Goal: Use online tool/utility: Utilize a website feature to perform a specific function

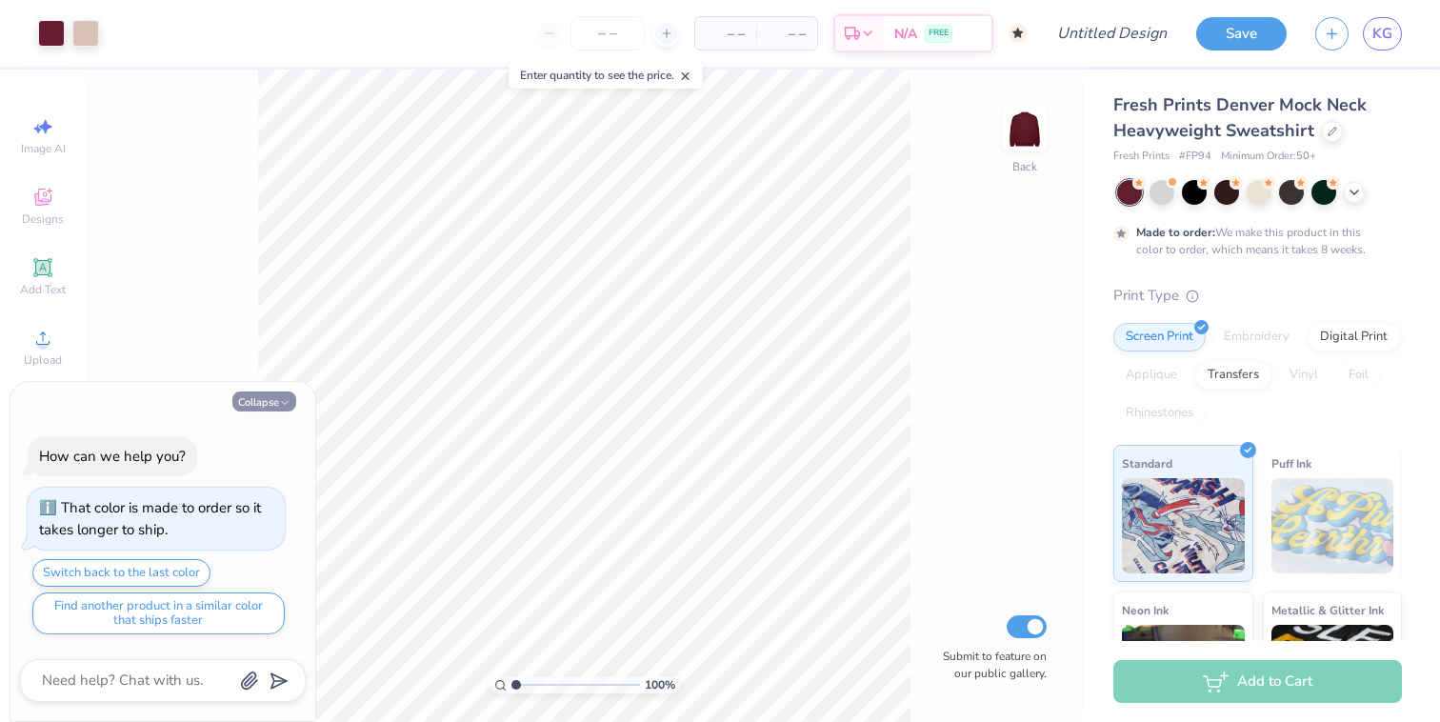
click at [293, 402] on button "Collapse" at bounding box center [264, 402] width 64 height 20
type textarea "x"
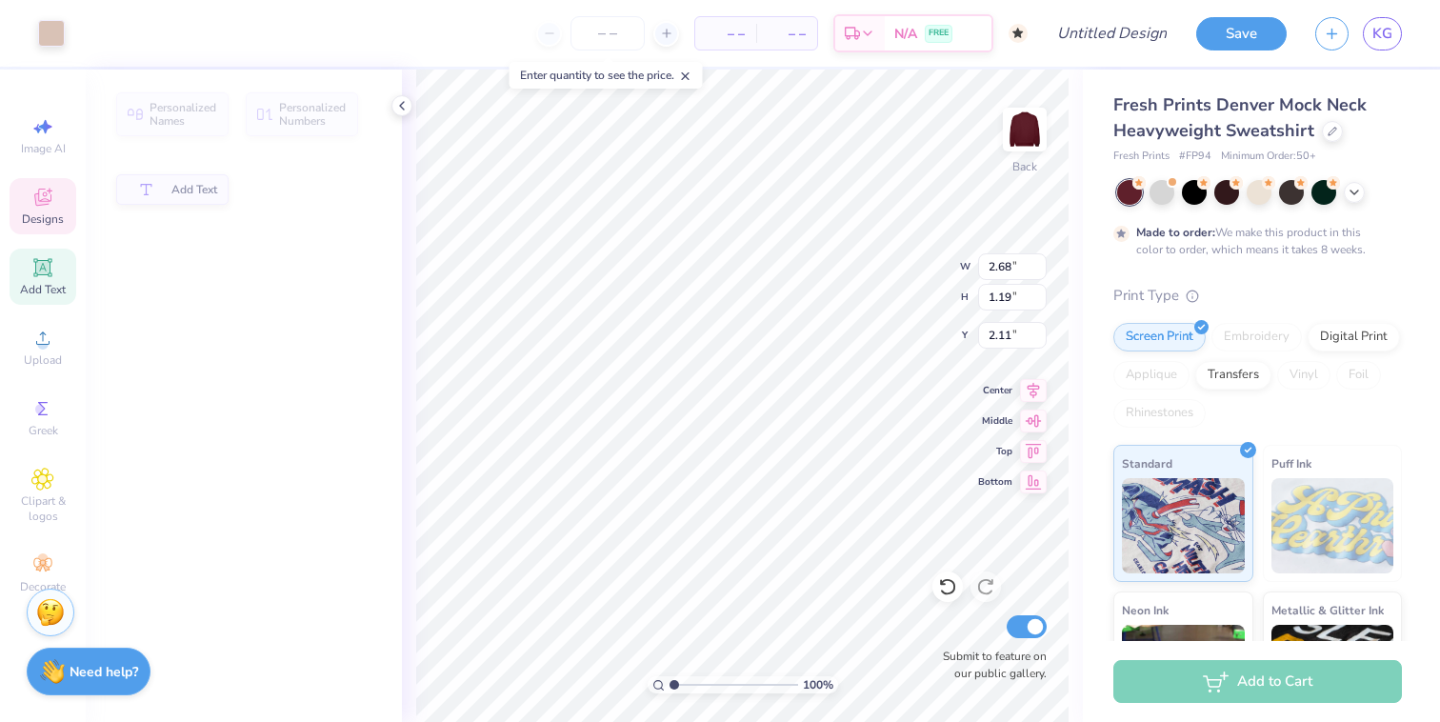
type input "2.68"
type input "1.19"
type input "2.11"
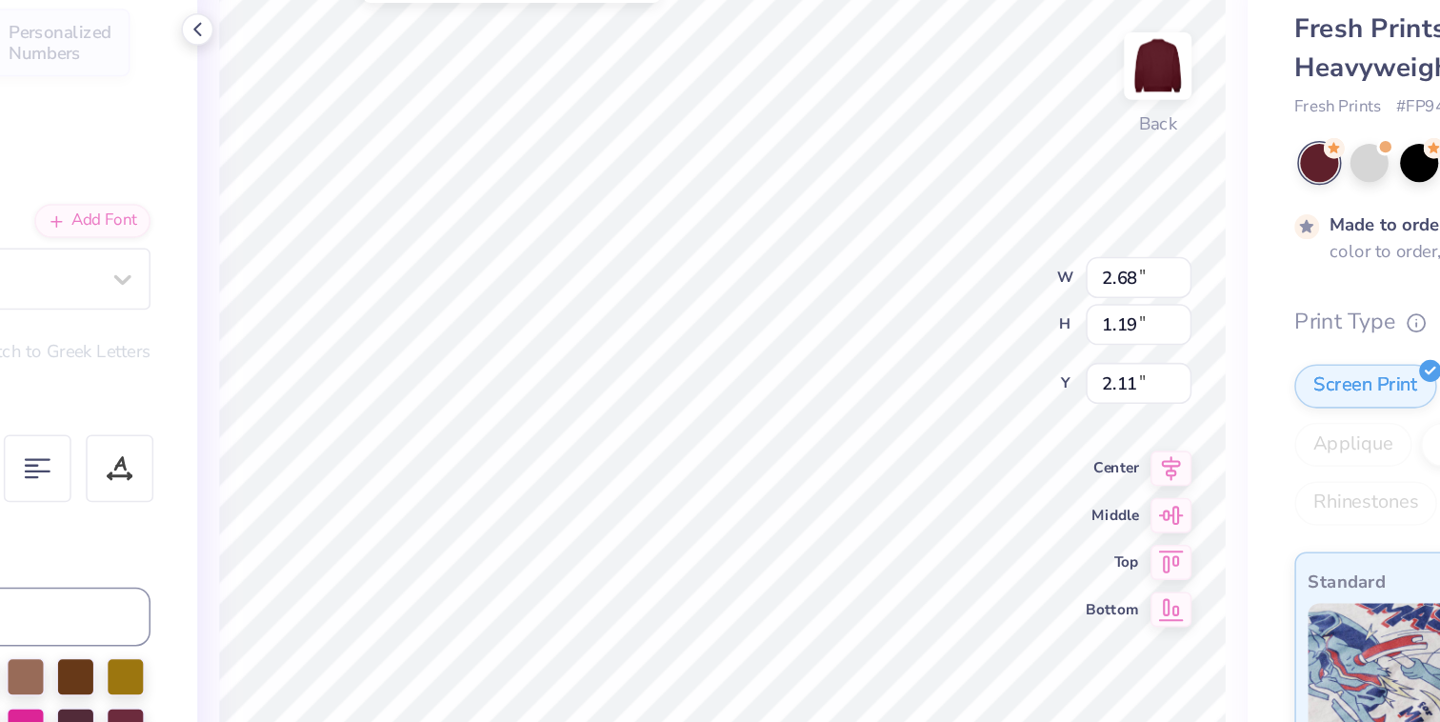
type textarea "C"
type textarea "Alpha"
type input "0.50"
type input "1.17"
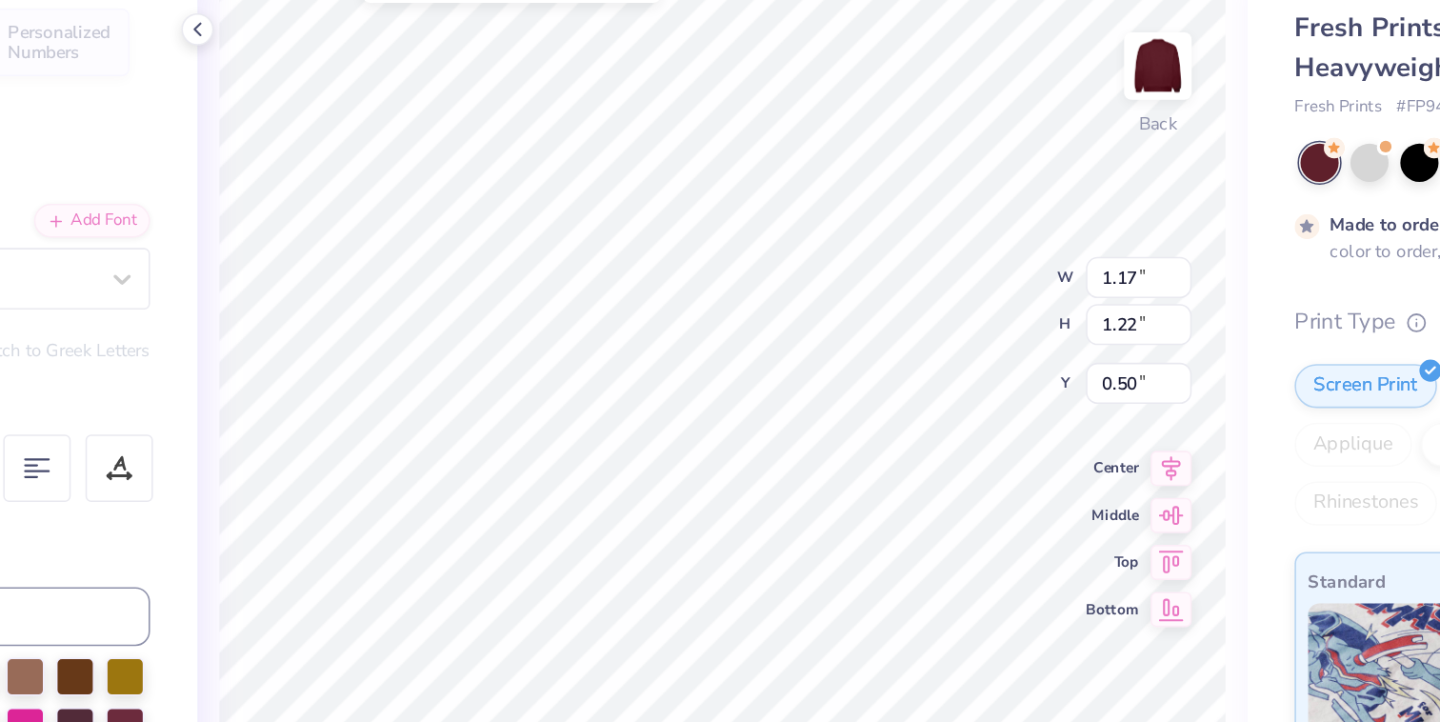
type input "1.22"
type input "1.78"
type input "5.69"
type input "1.15"
type input "1.85"
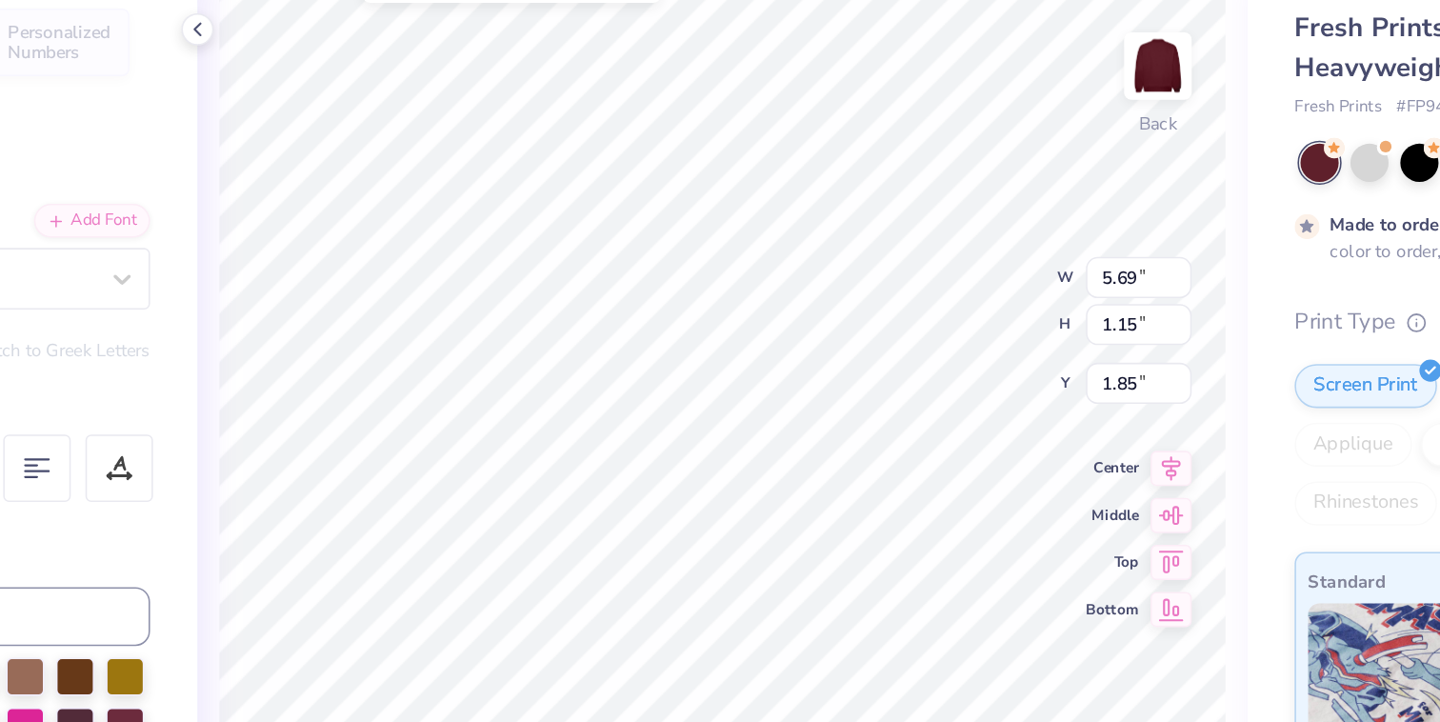
type input "0.60"
type input "0.65"
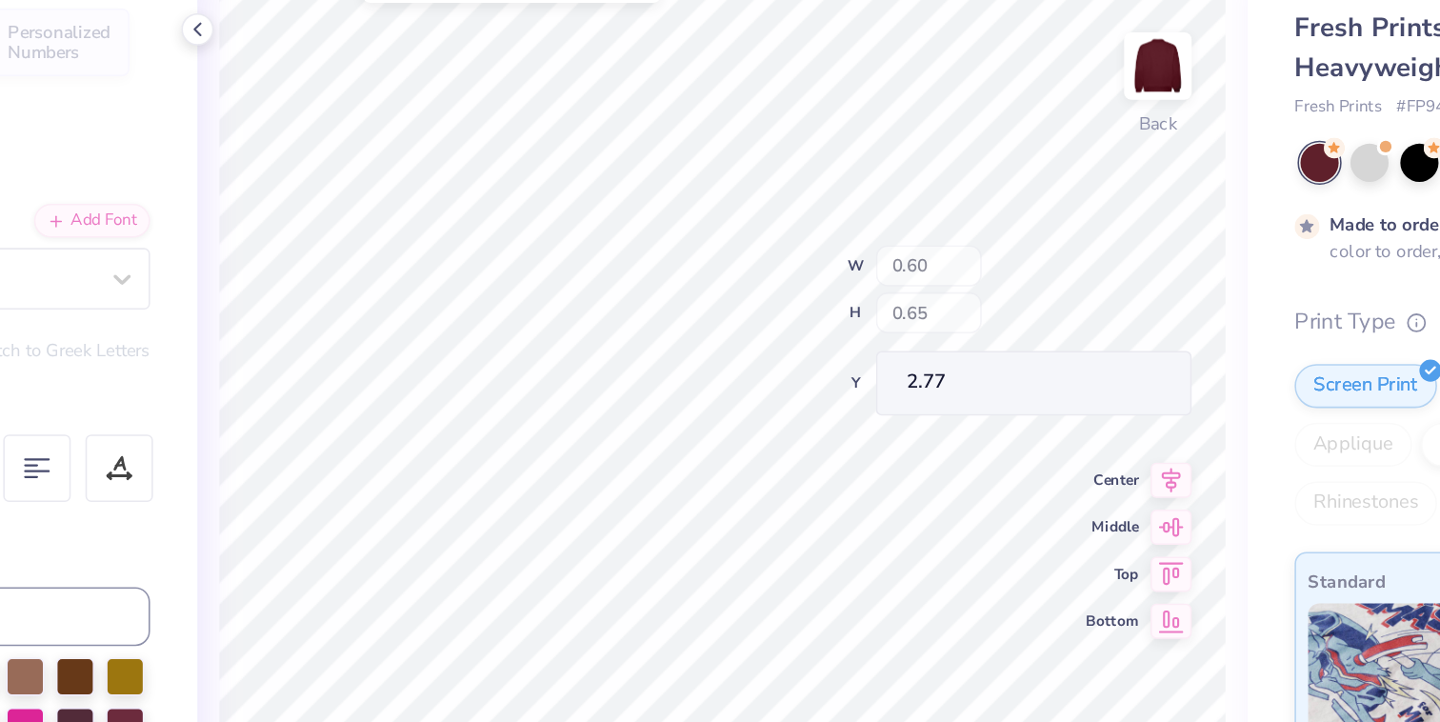
type input "0.50"
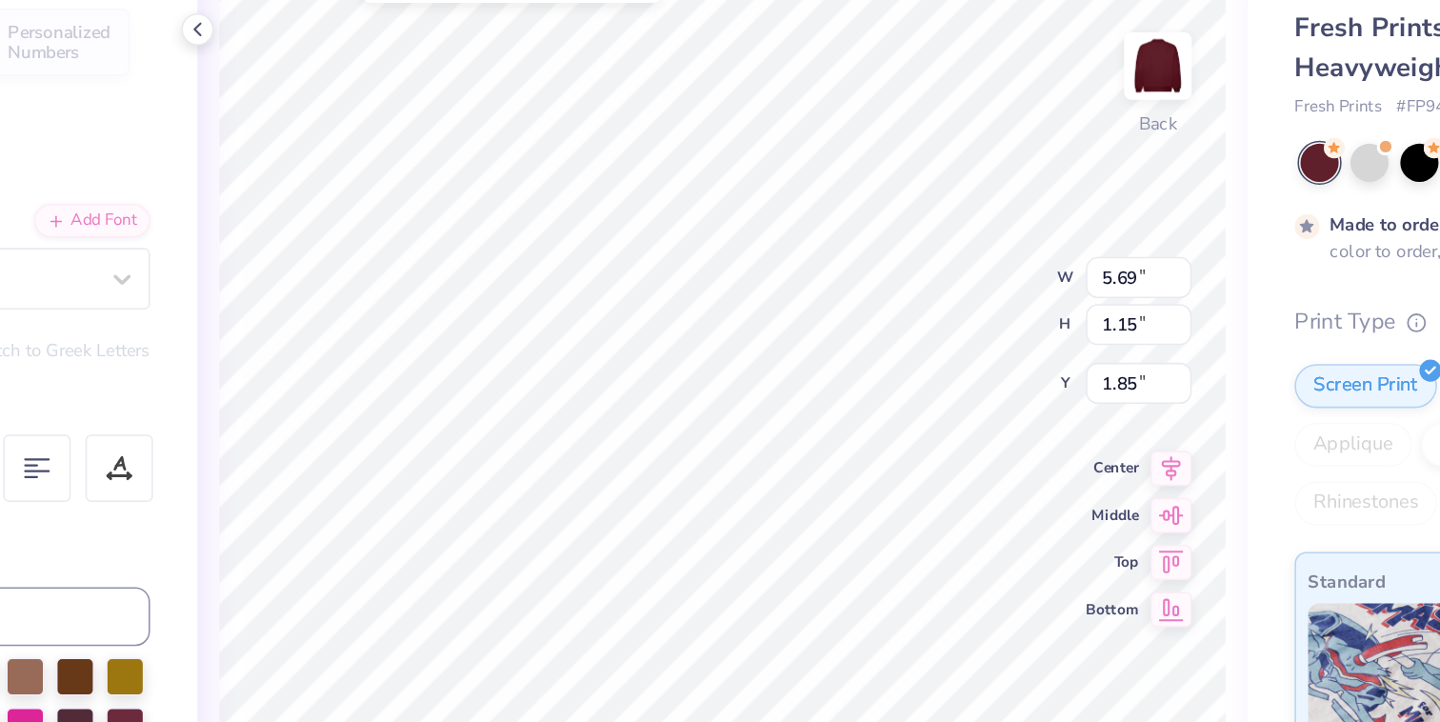
type input "2.15"
type input "1.22"
type input "2.13"
type input "3.34"
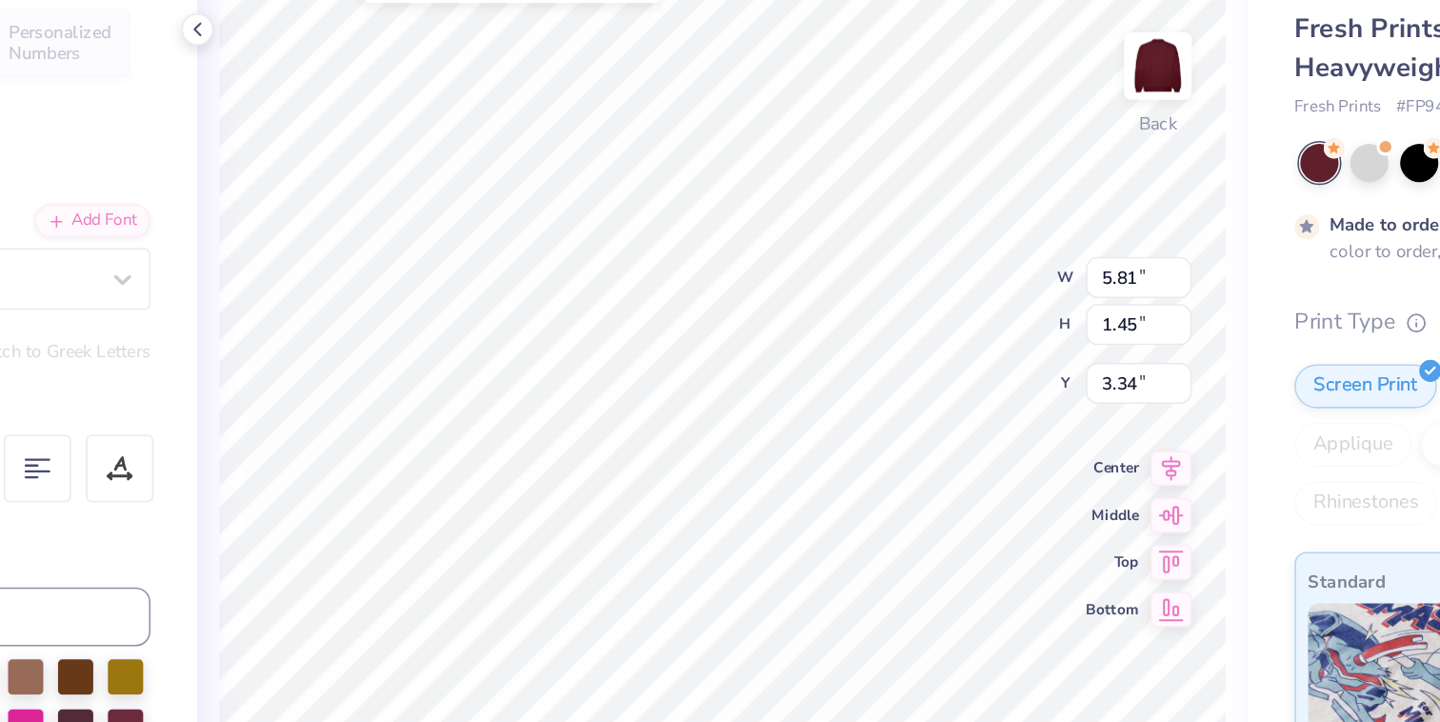
type textarea "O"
type textarea "Phi"
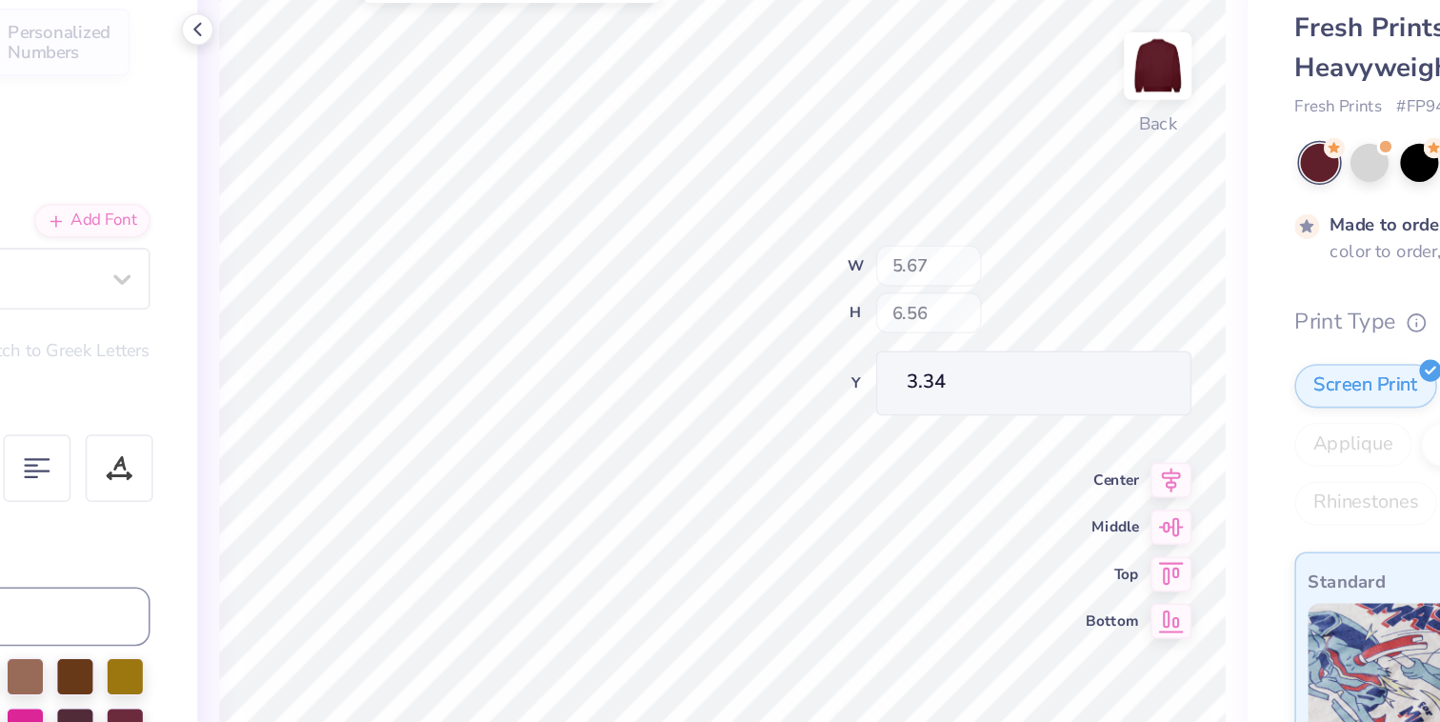
type input "5.67"
type input "6.56"
type input "4.83"
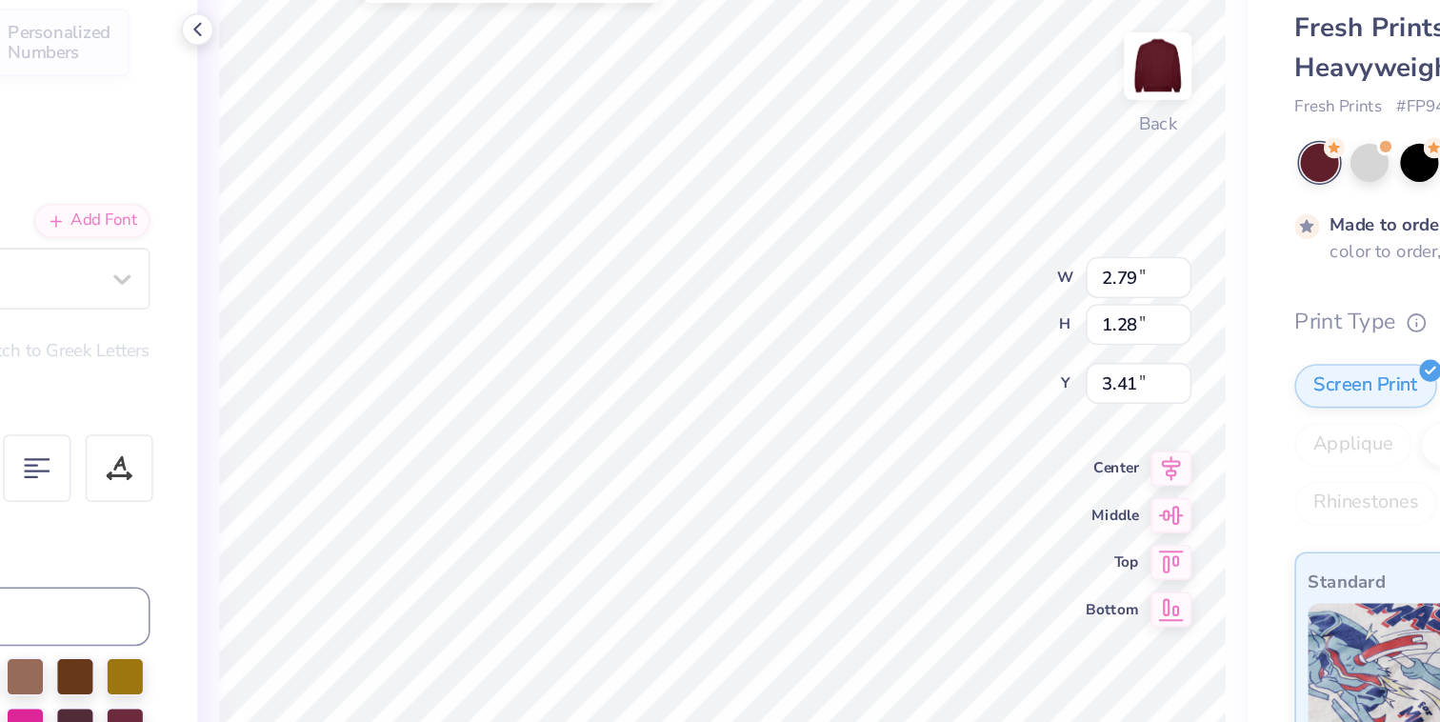
type input "3.55"
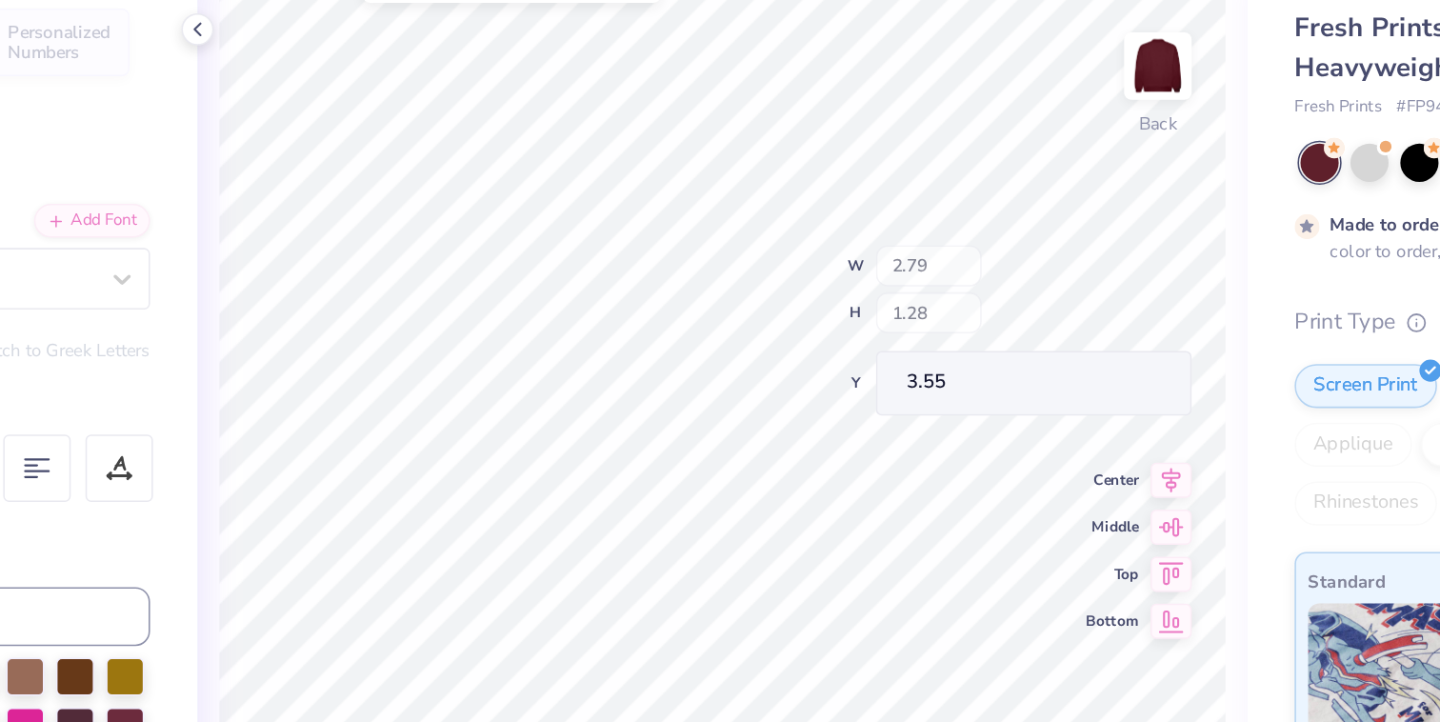
click at [888, 250] on div "100 % Back W 2.79 H 1.28 Y 3.55 Center Middle Top Bottom Submit to feature on o…" at bounding box center [742, 396] width 681 height 653
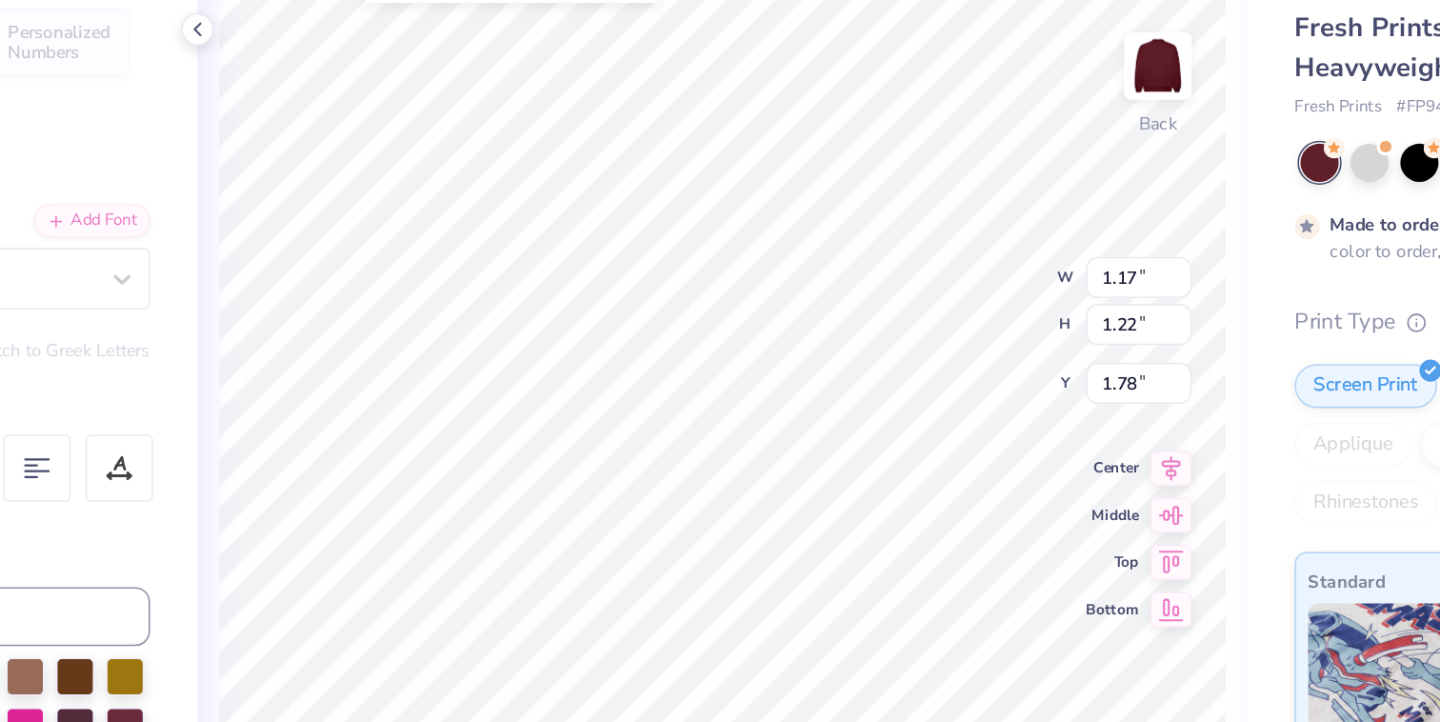
type input "3.34"
type input "0.60"
type input "0.65"
type input "4.51"
type input "4.83"
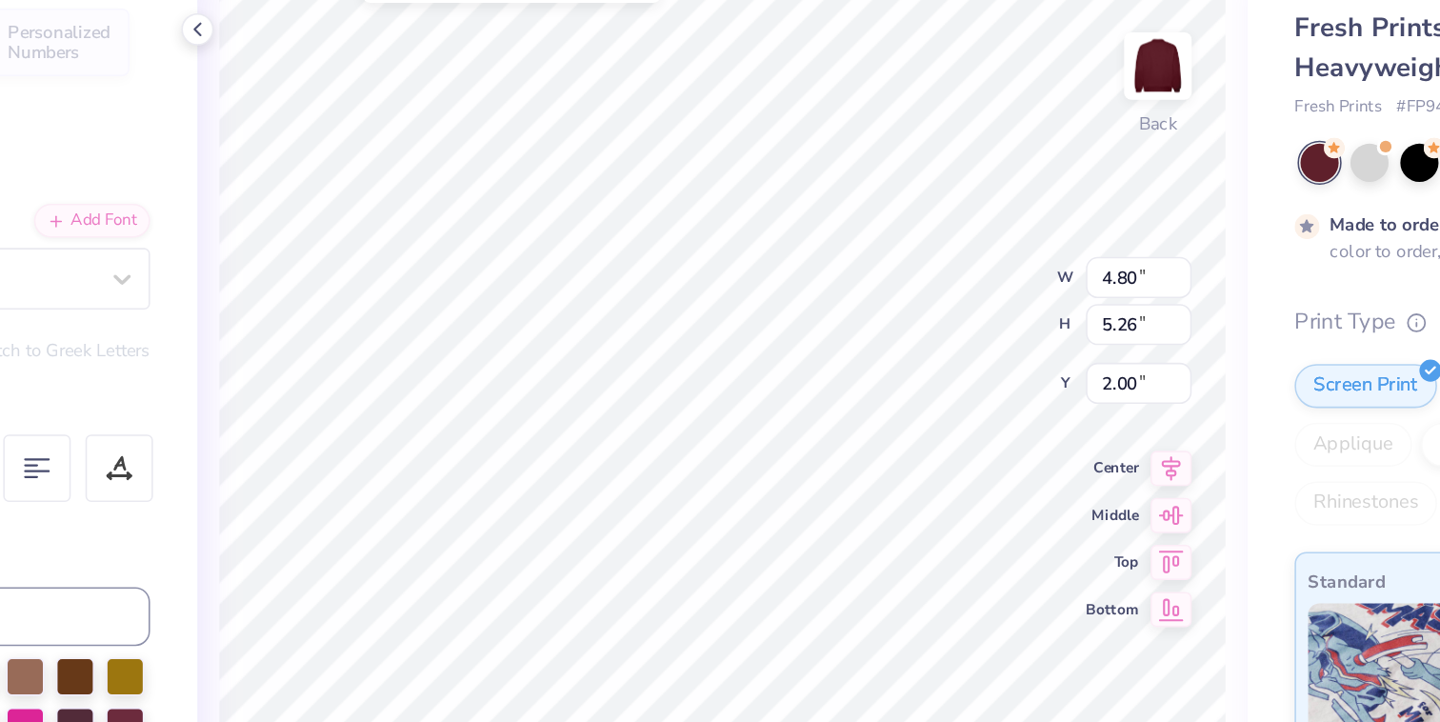
type input "5.38"
type input "4.92"
type input "4.71"
type input "4.16"
type input "3.00"
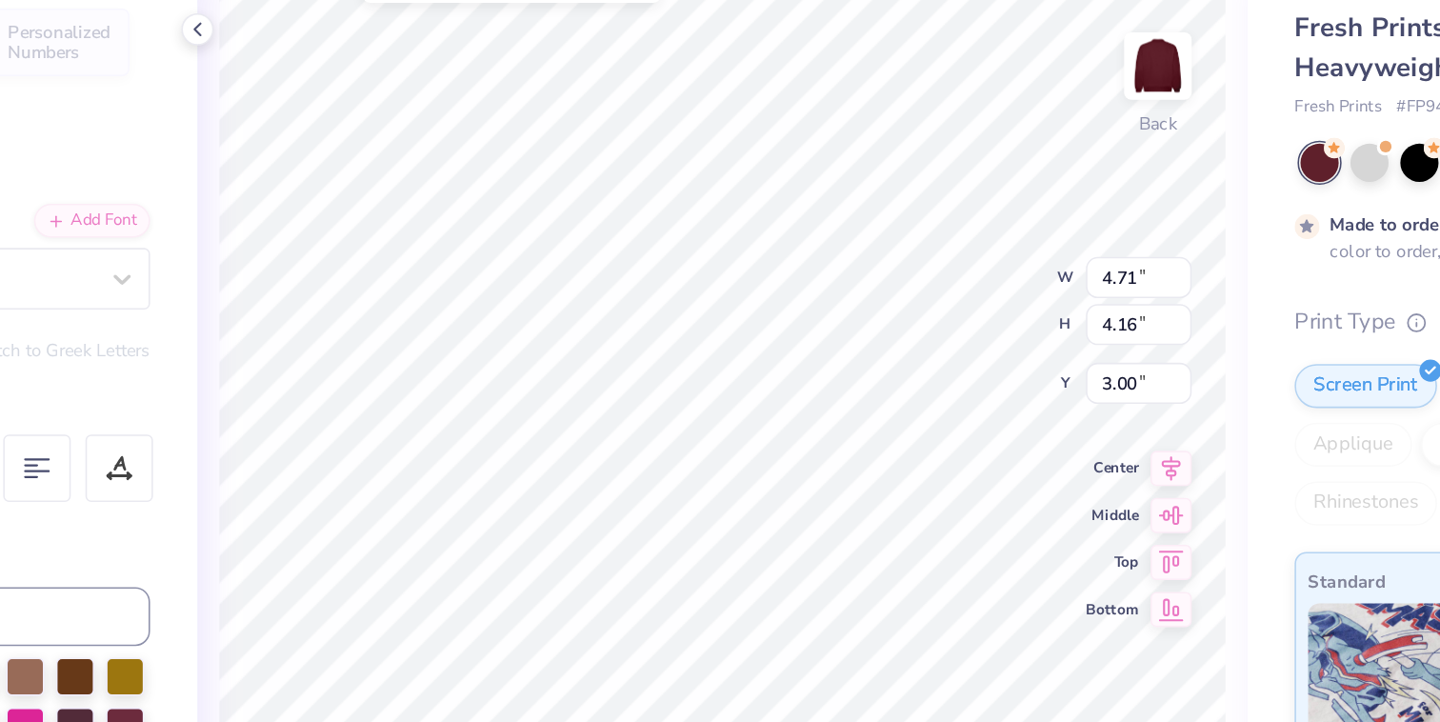
type input "4.46"
type input "4.62"
type input "5.38"
type input "0.60"
type input "0.65"
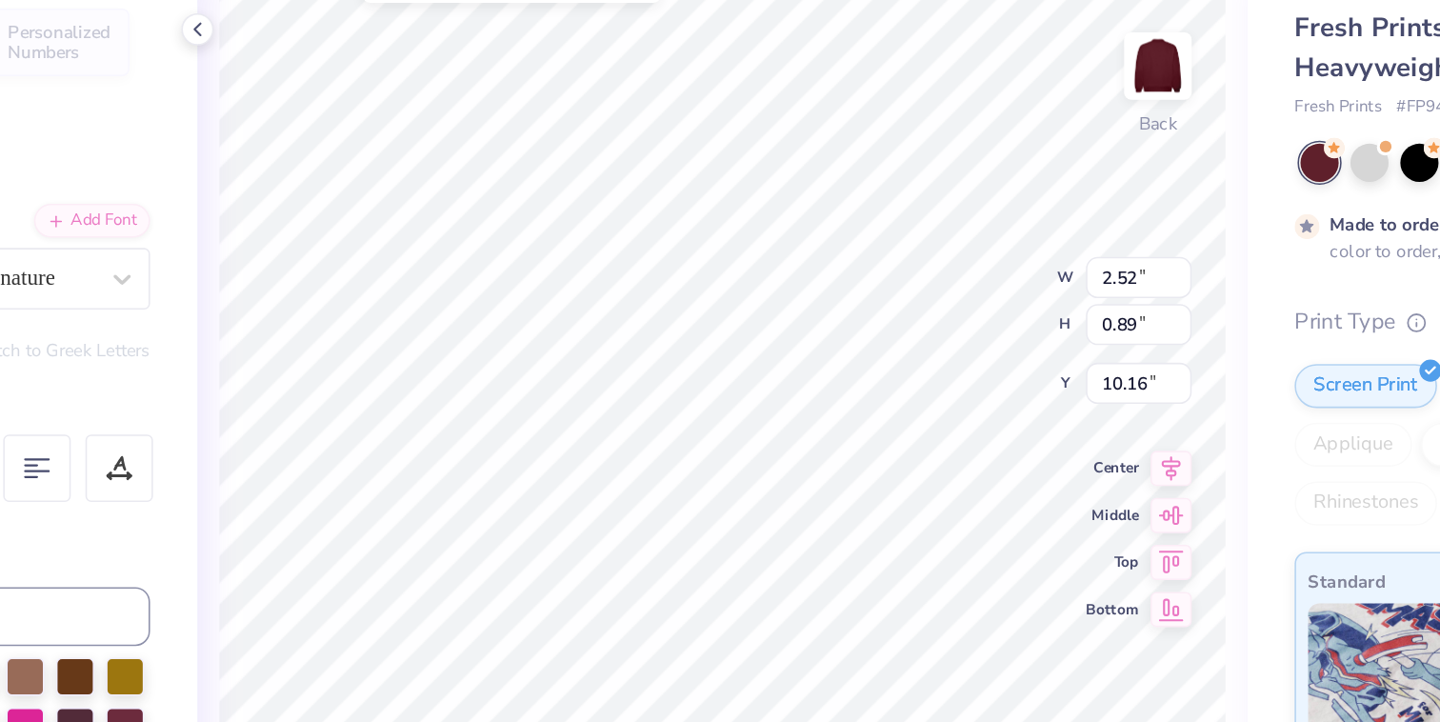
type input "4.51"
click at [1041, 135] on div "100 % Back W 1.17 1.17 " H 1.22 1.22 " Y 3.34 3.34 " Center Middle Top Bottom S…" at bounding box center [742, 396] width 681 height 653
type input "3.34"
type input "1.17"
type input "1.22"
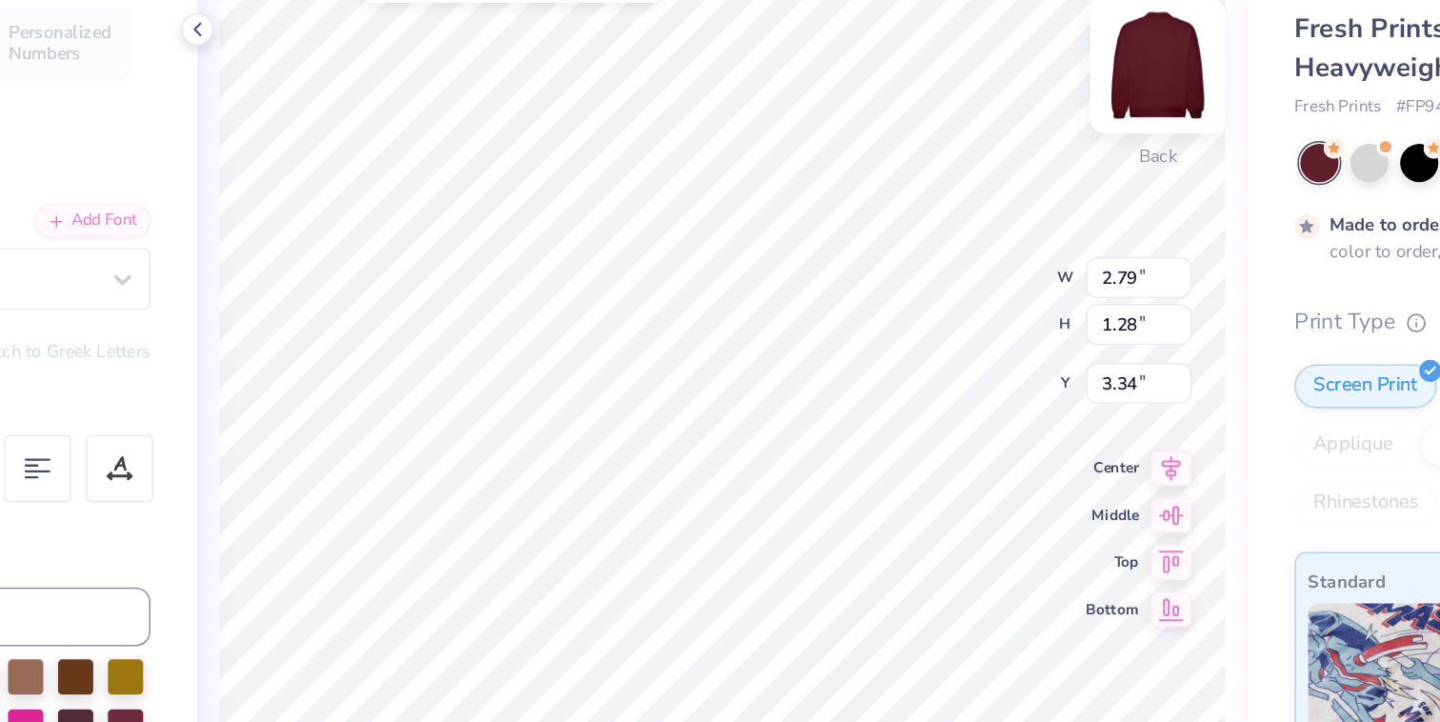
type input "2.76"
type input "1.19"
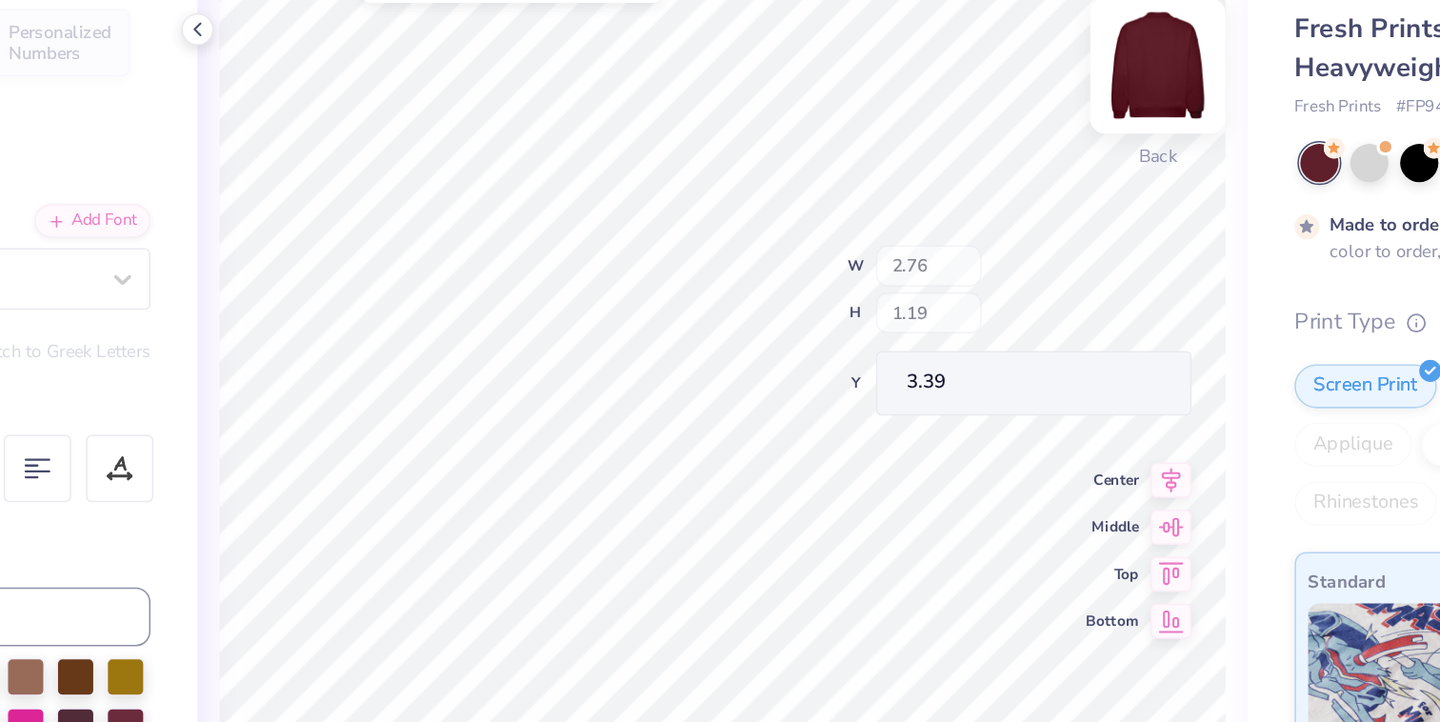
type input "3.44"
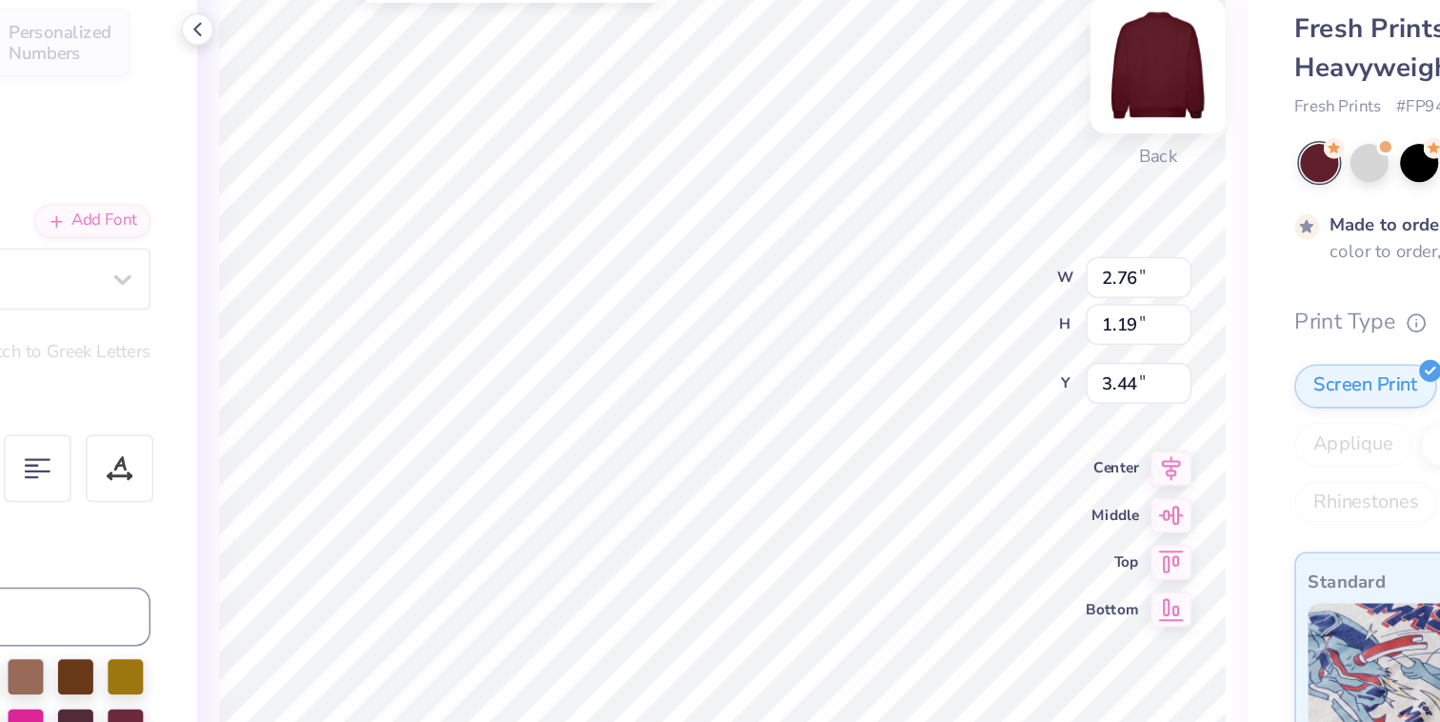
type input "5.67"
type input "6.56"
type input "4.83"
type input "7.23"
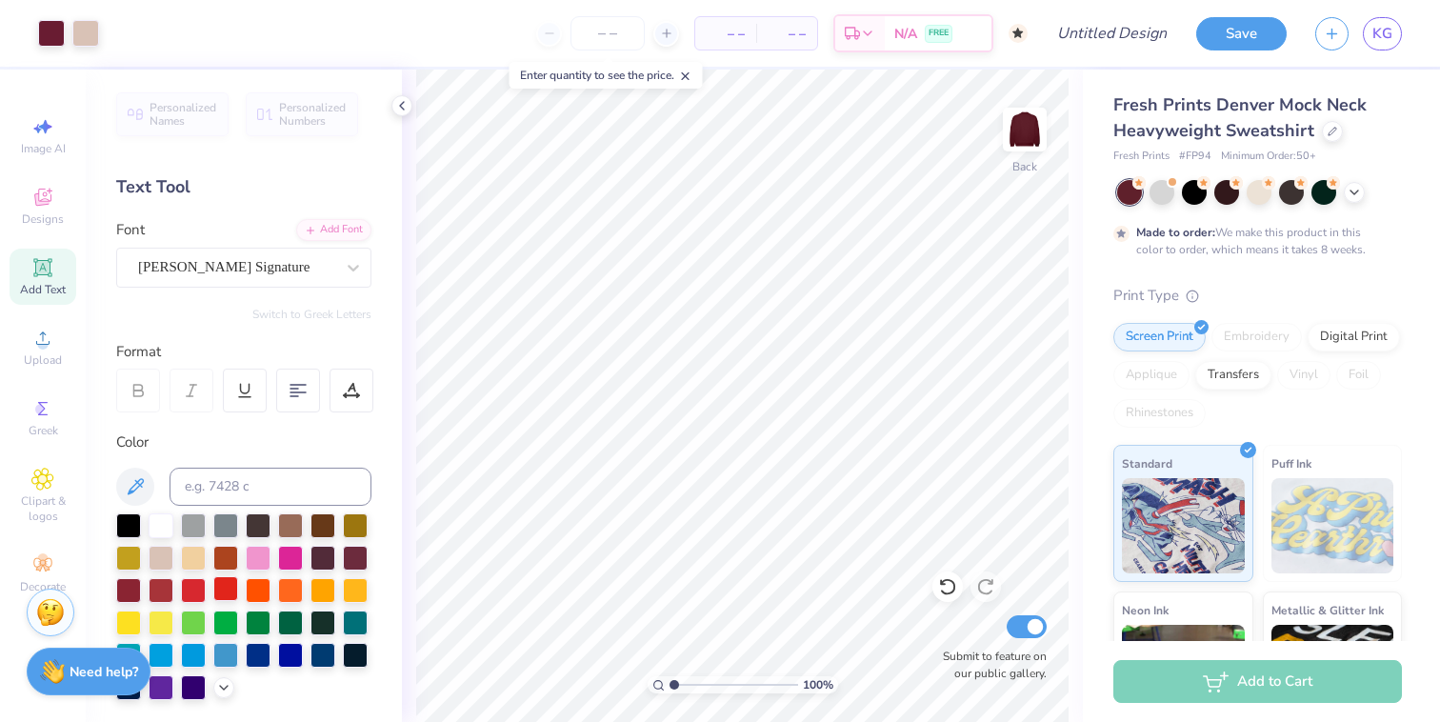
click at [218, 577] on div at bounding box center [225, 588] width 25 height 25
click at [166, 581] on div at bounding box center [161, 588] width 25 height 25
click at [46, 32] on div at bounding box center [51, 31] width 27 height 27
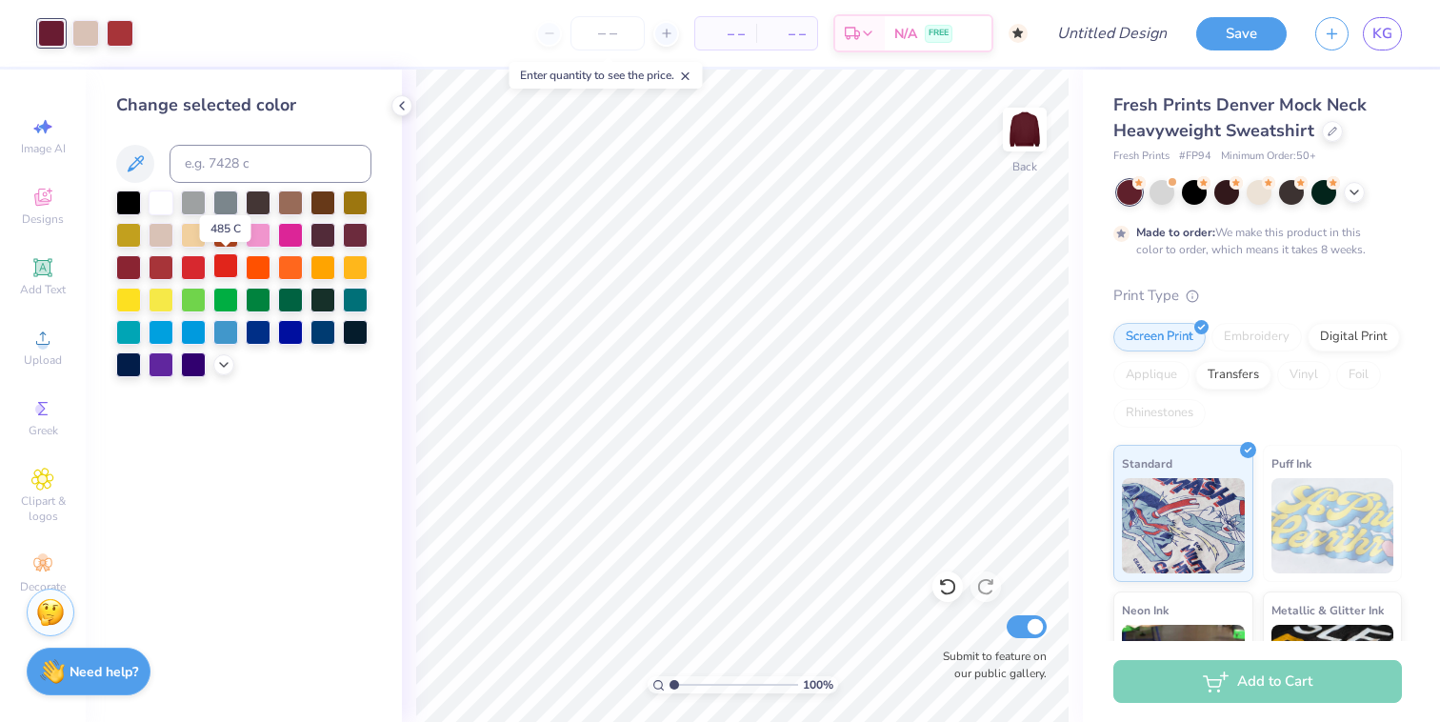
click at [226, 262] on div at bounding box center [225, 265] width 25 height 25
click at [166, 266] on div at bounding box center [161, 265] width 25 height 25
click at [141, 204] on div at bounding box center [128, 201] width 25 height 25
click at [156, 203] on div at bounding box center [161, 201] width 25 height 25
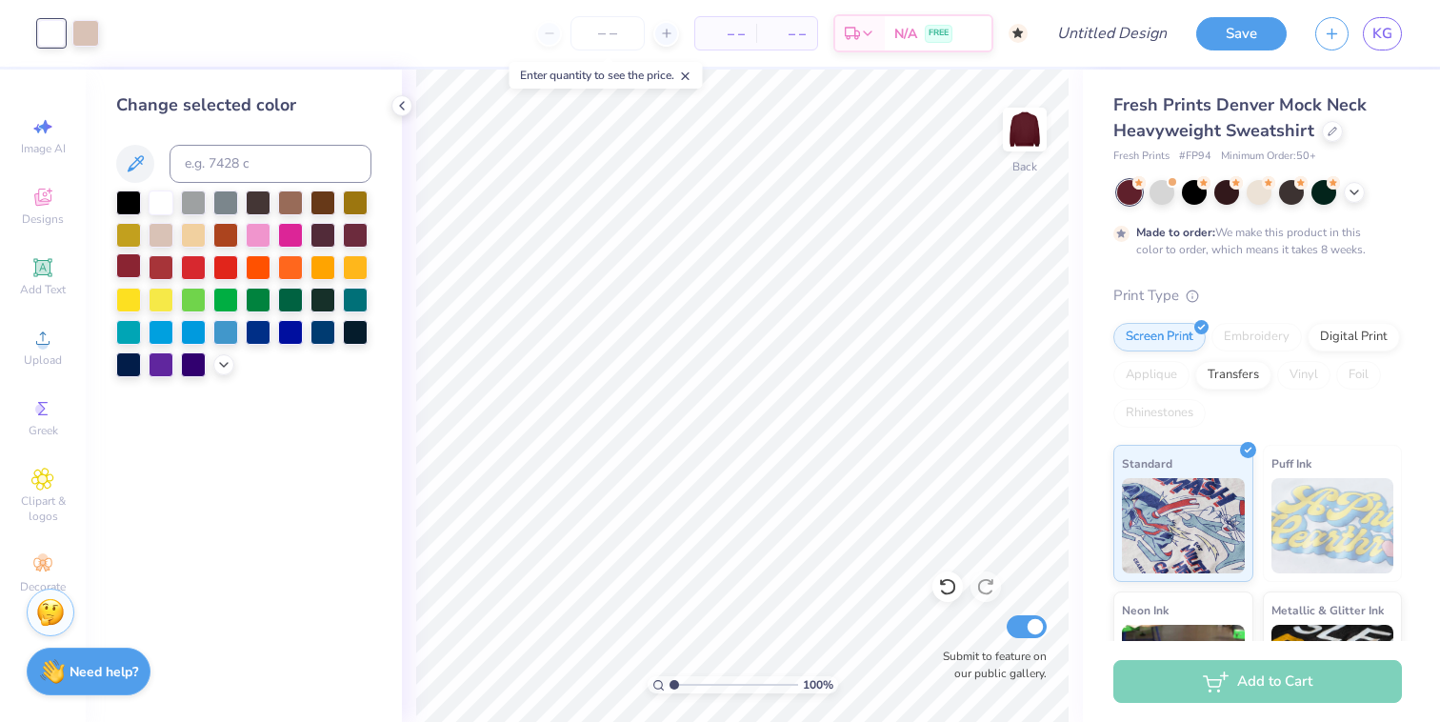
click at [126, 271] on div at bounding box center [128, 265] width 25 height 25
click at [155, 267] on div at bounding box center [161, 265] width 25 height 25
click at [365, 227] on div at bounding box center [355, 233] width 25 height 25
click at [338, 454] on div "Change selected color" at bounding box center [244, 396] width 316 height 653
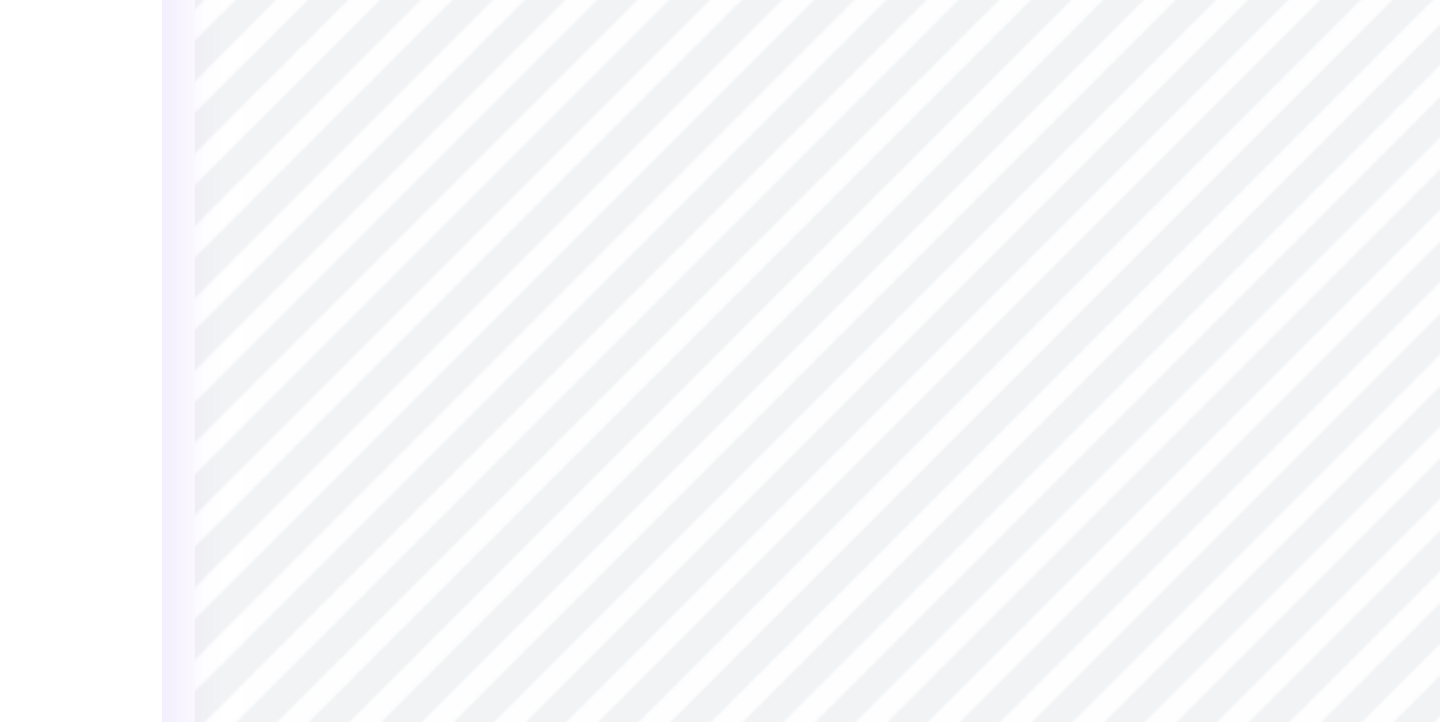
type input "11.80"
type input "1.83"
type input "3.68"
type textarea "Alpha phi"
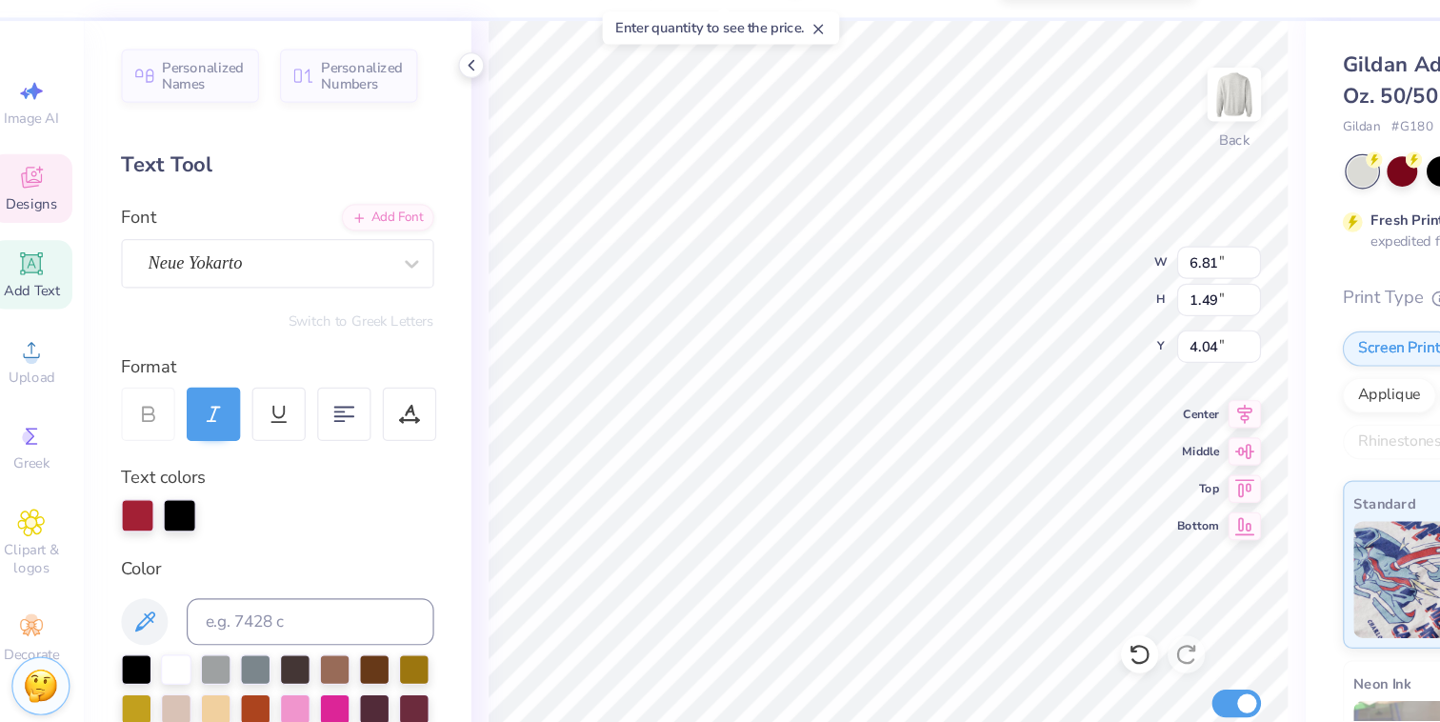
click at [151, 476] on div at bounding box center [164, 473] width 27 height 27
click at [182, 451] on div "Black" at bounding box center [163, 435] width 61 height 38
click at [148, 480] on div at bounding box center [243, 473] width 255 height 27
click at [154, 480] on div at bounding box center [164, 473] width 27 height 27
type input "8.34"
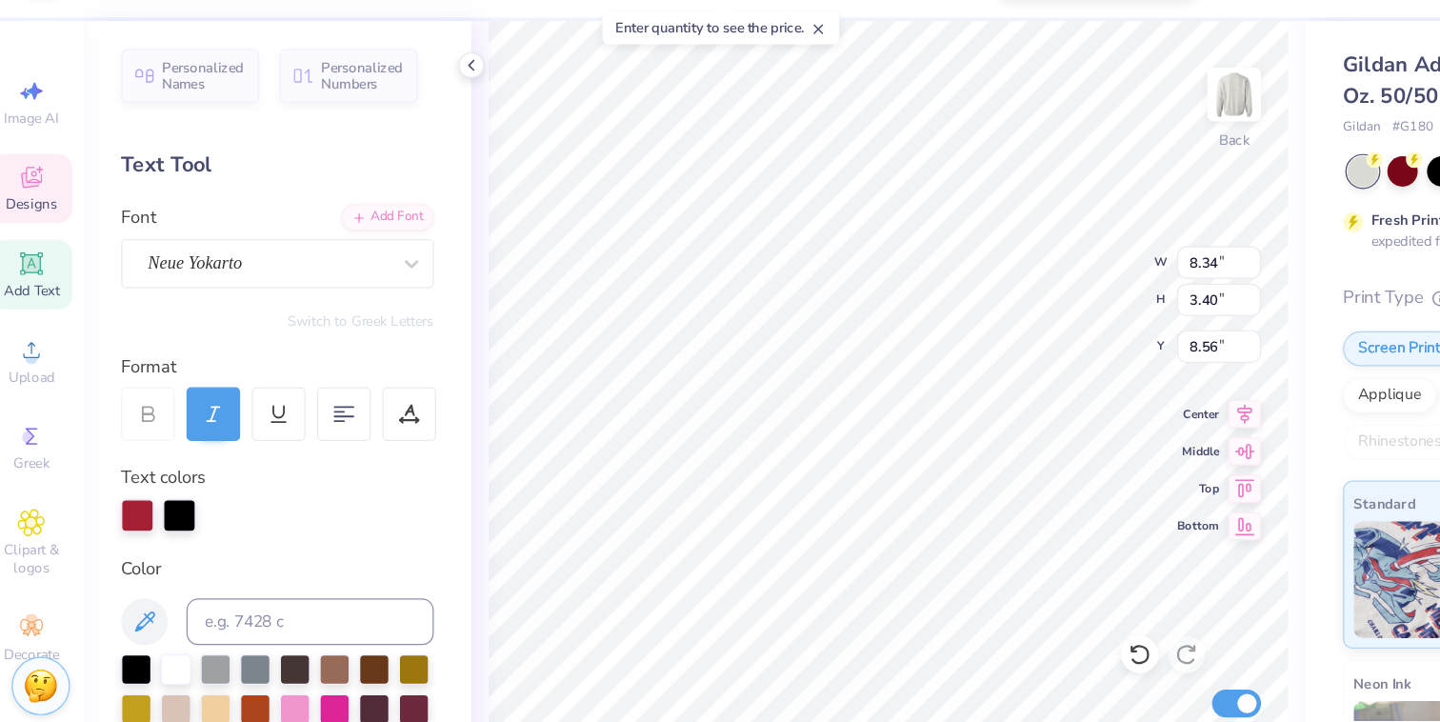
type input "3.40"
type input "8.56"
type input "6.81"
type input "1.49"
type input "4.04"
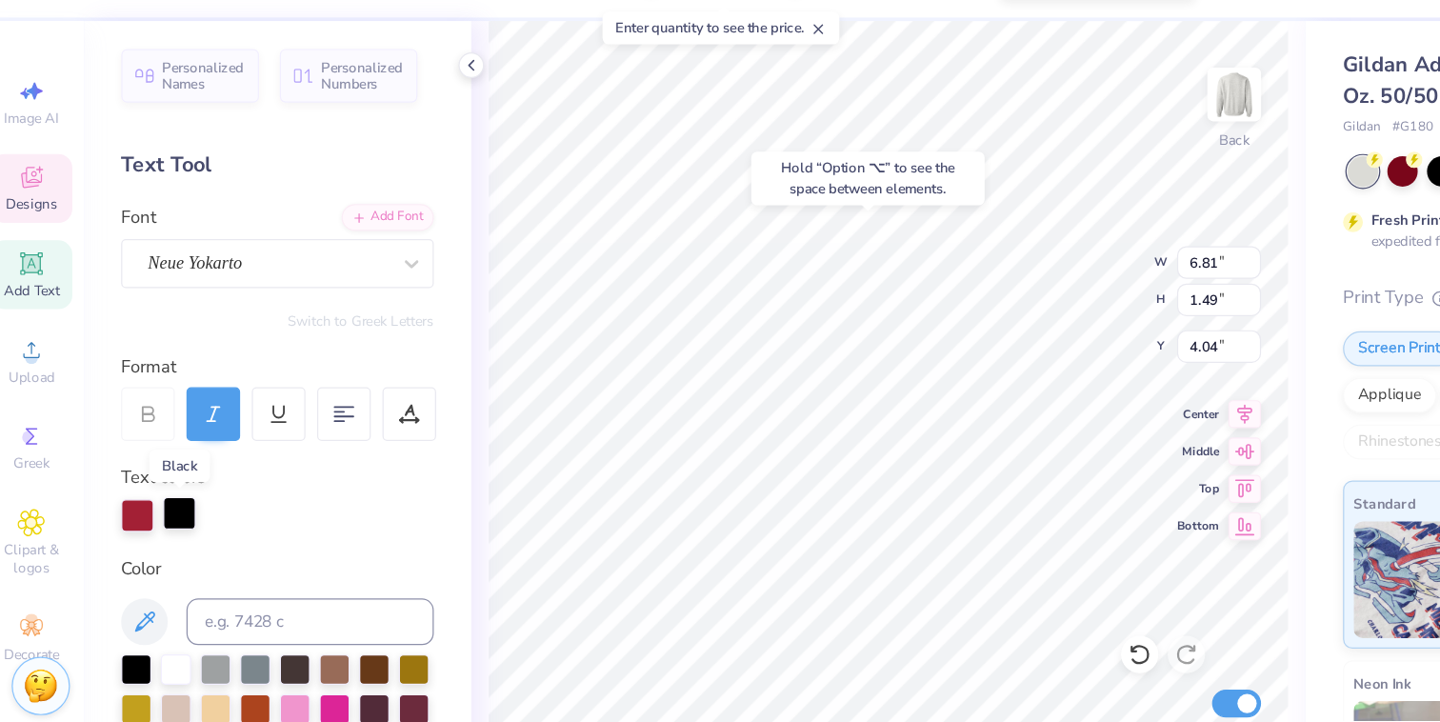
click at [156, 474] on div at bounding box center [164, 471] width 27 height 27
click at [130, 594] on div at bounding box center [128, 597] width 25 height 25
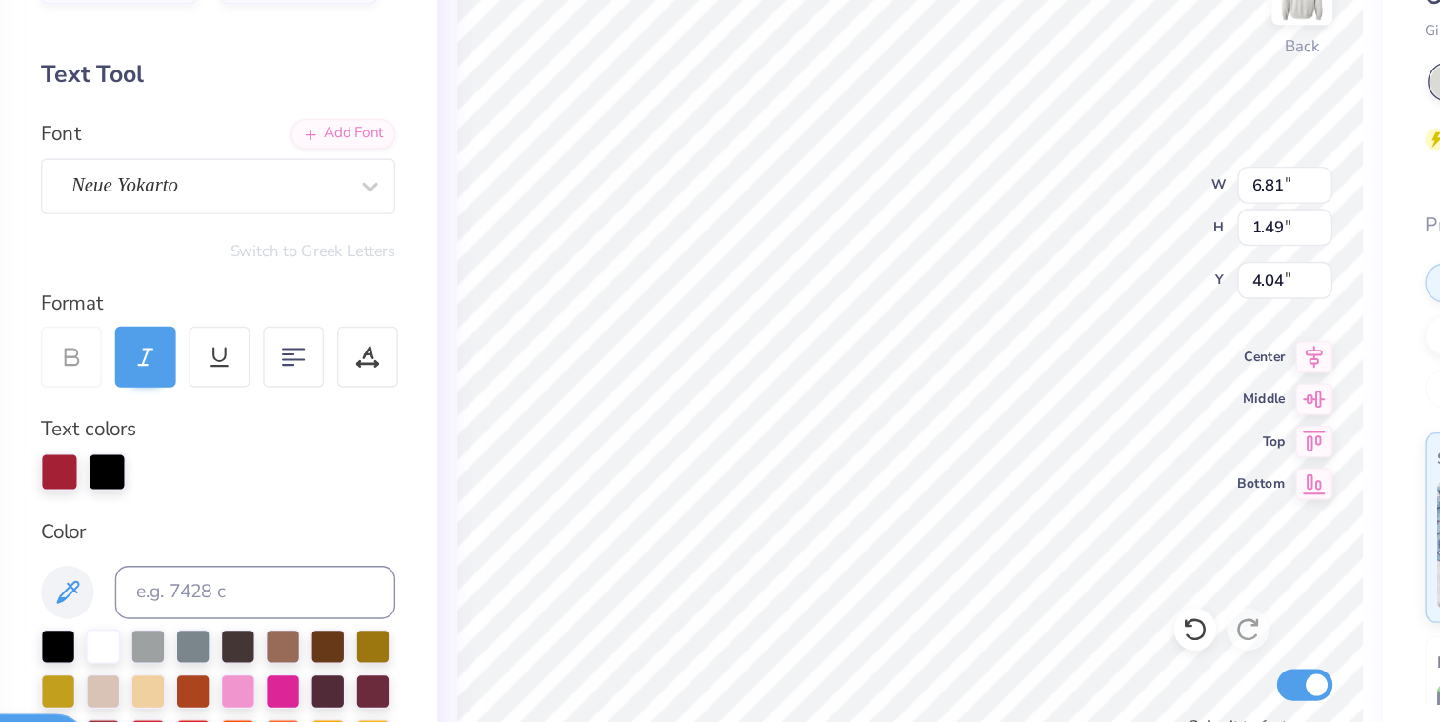
click at [160, 475] on div at bounding box center [164, 473] width 27 height 27
click at [134, 597] on div at bounding box center [128, 597] width 25 height 25
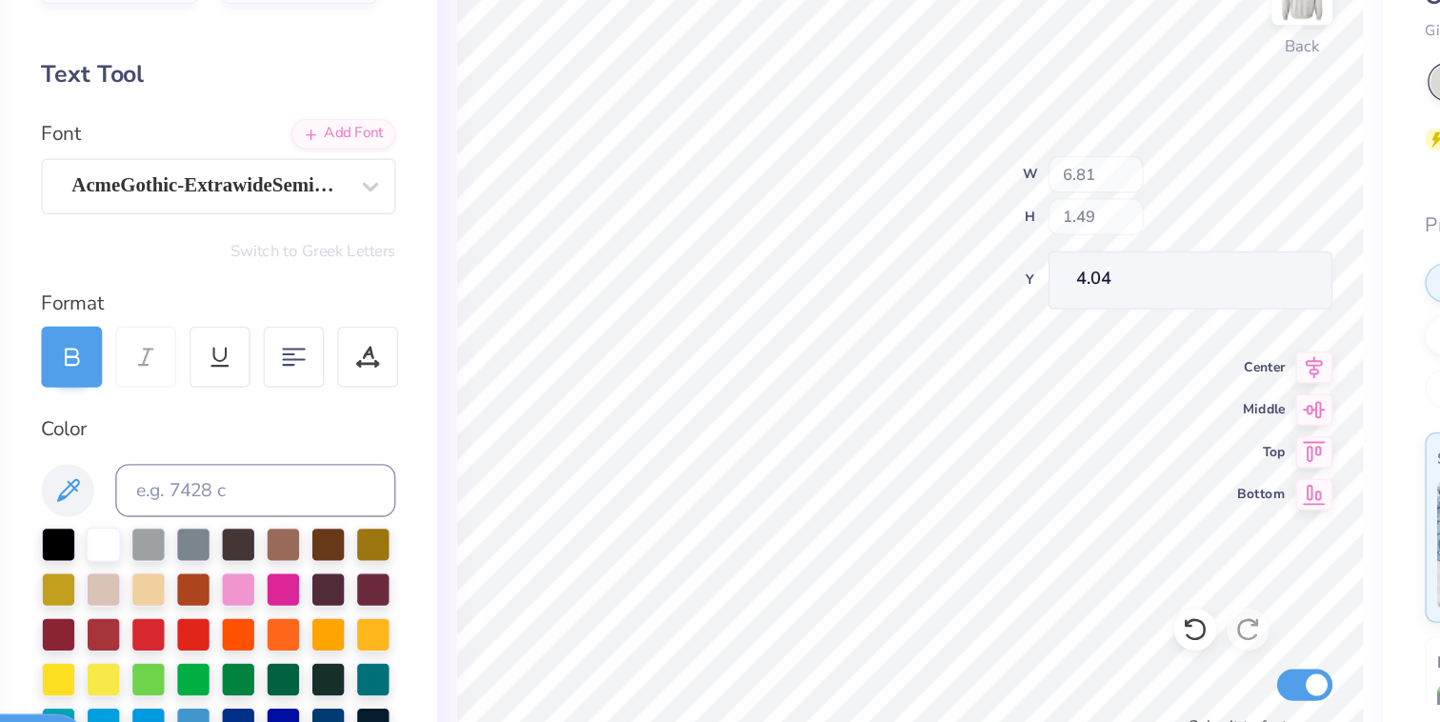
type input "7.70"
type input "0.40"
type input "12.85"
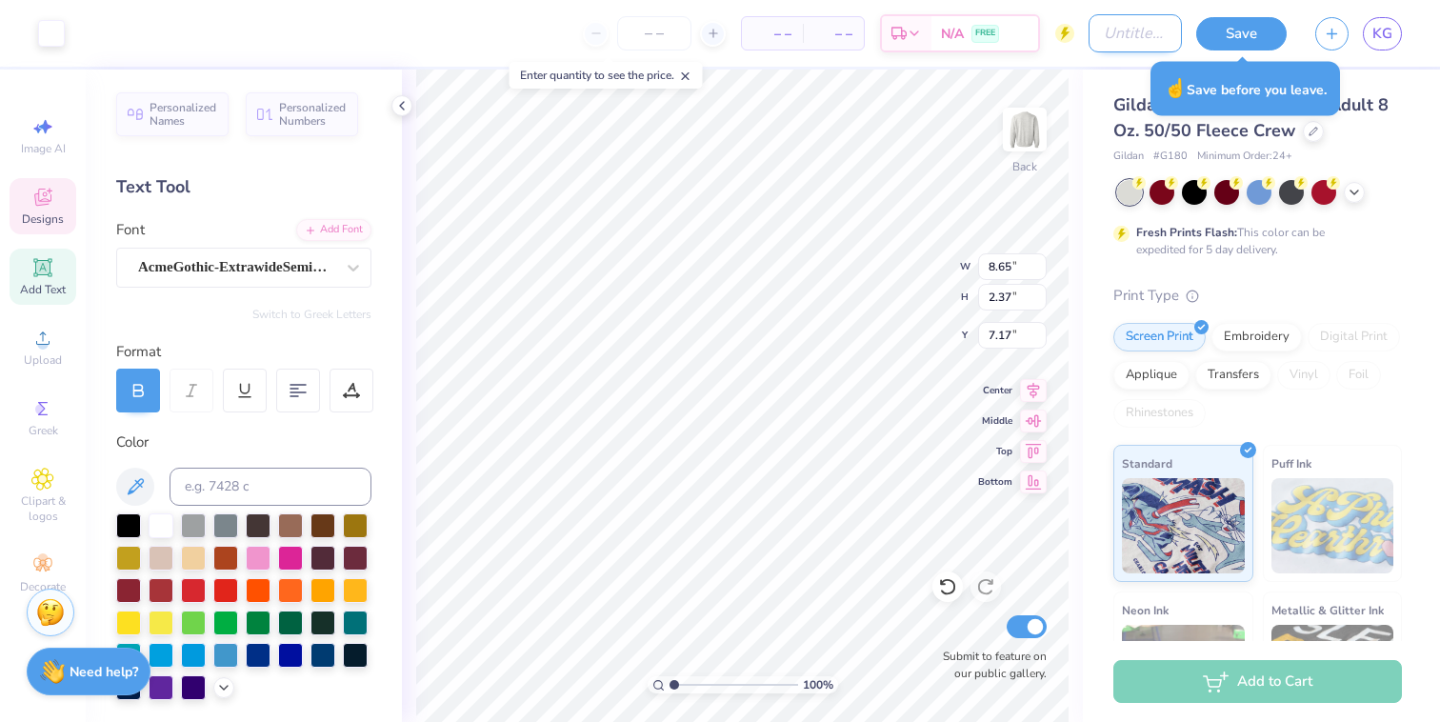
click at [1097, 34] on input "Design Title" at bounding box center [1135, 33] width 93 height 38
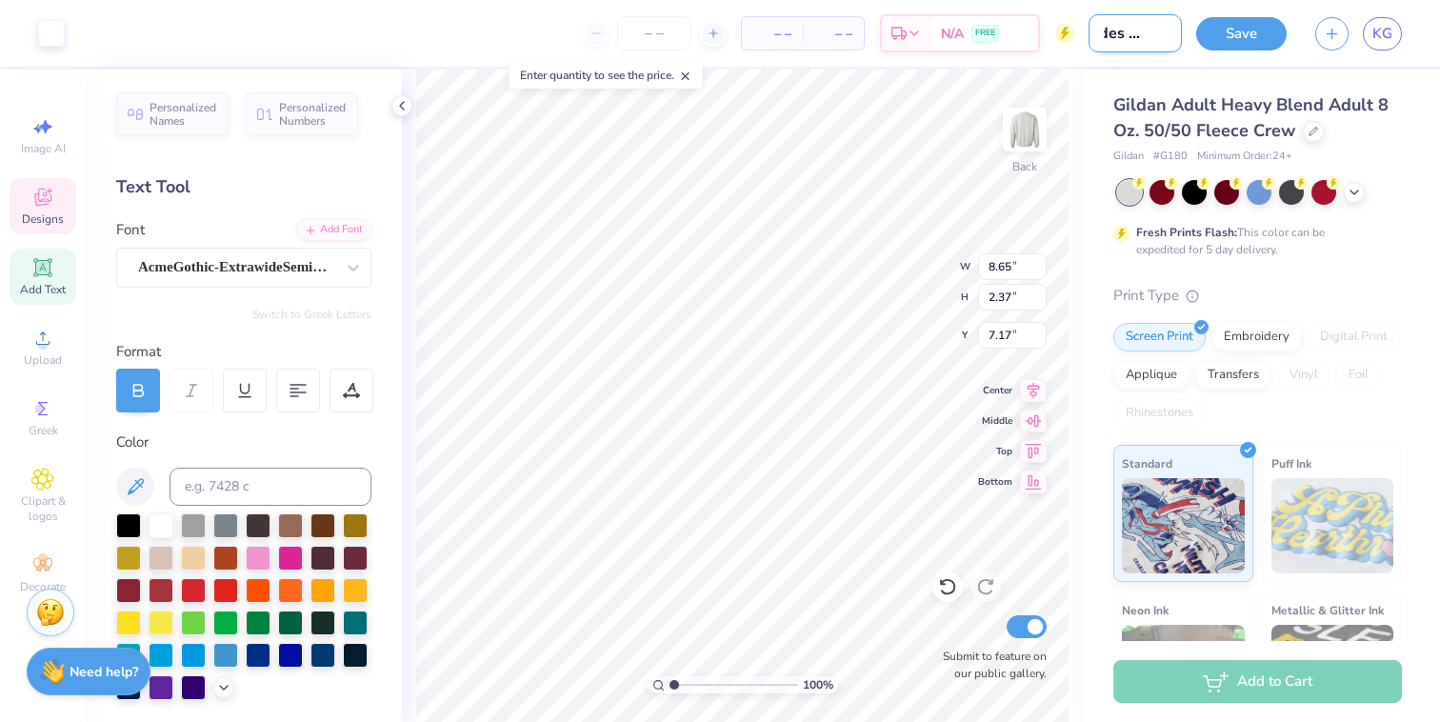
scroll to position [0, 29]
type input "Dudes day 1"
click at [1233, 30] on button "Save" at bounding box center [1241, 30] width 90 height 33
type input "5.45"
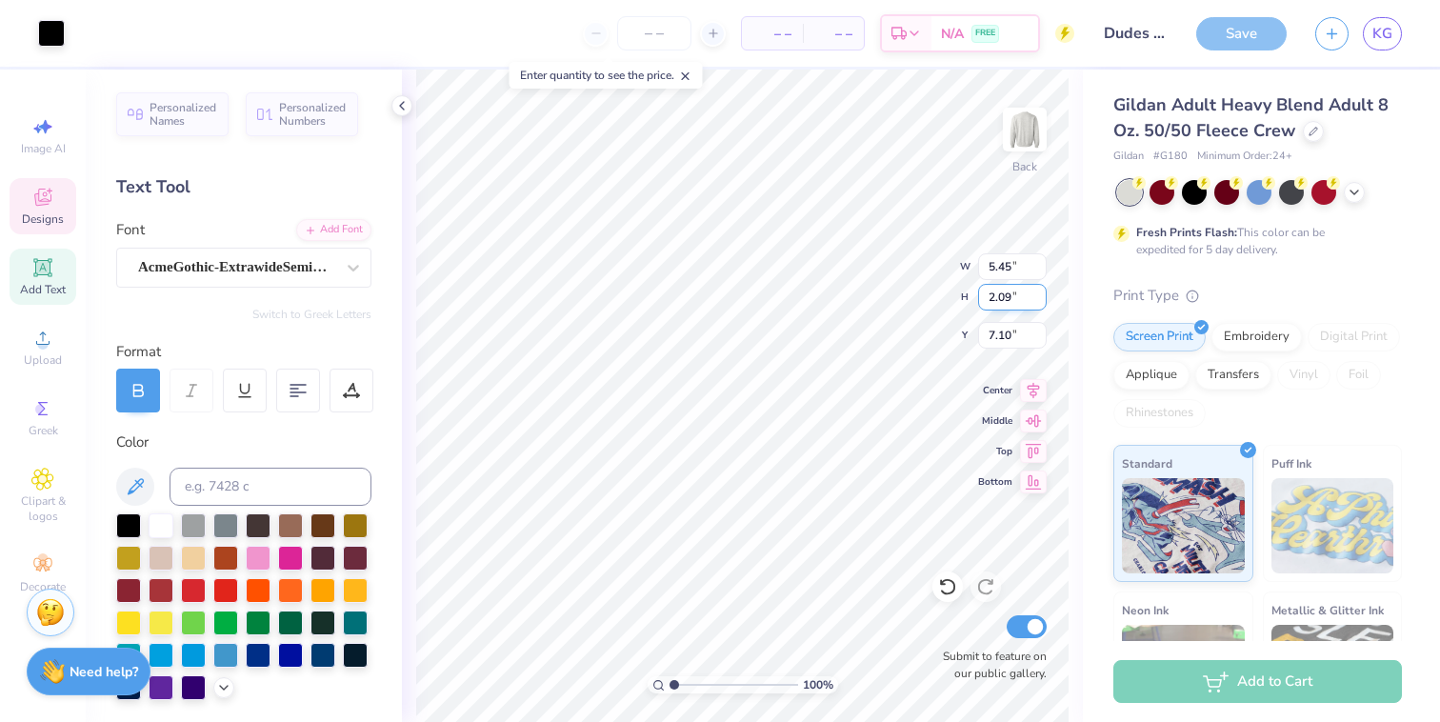
type input "2.09"
type input "7.10"
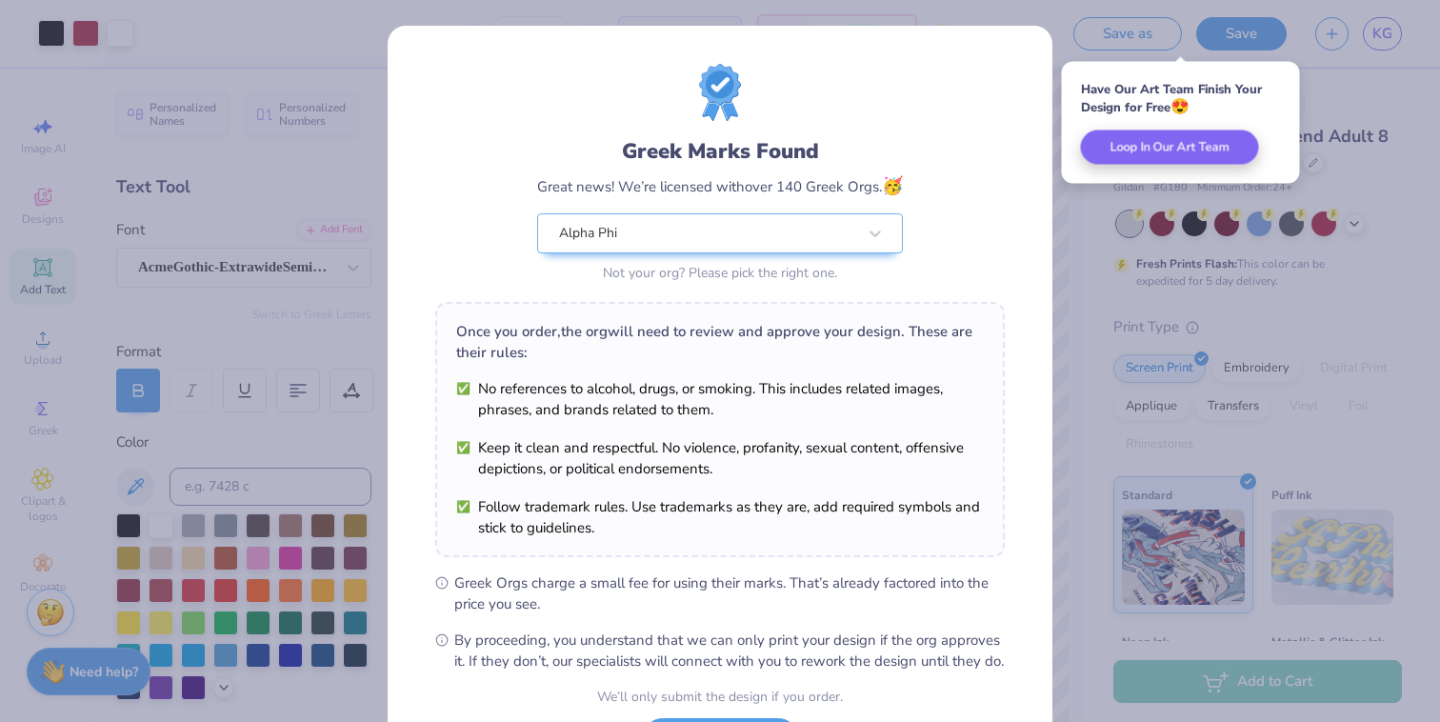
click at [1334, 109] on div "Greek Marks Found Great news! We’re licensed with over 140 Greek Orgs. 🥳 Alpha …" at bounding box center [720, 361] width 1440 height 722
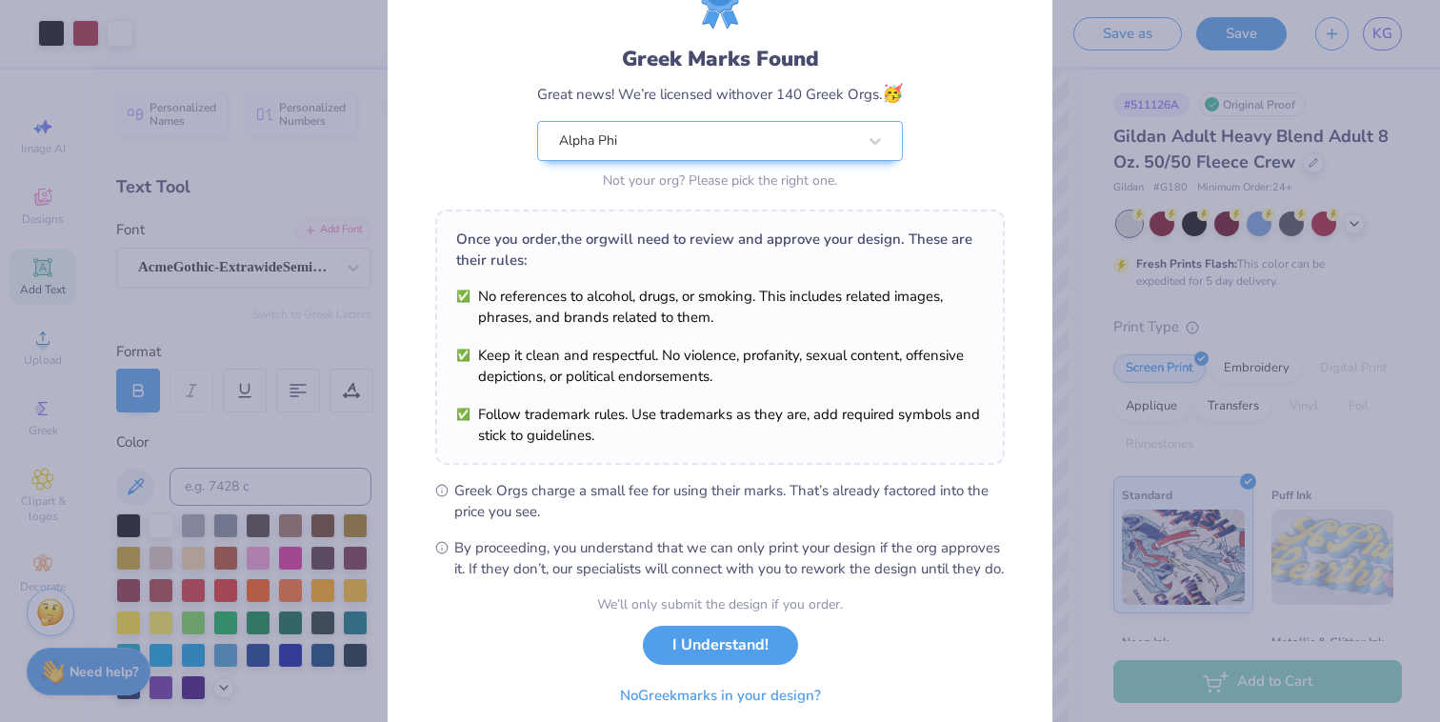
scroll to position [170, 0]
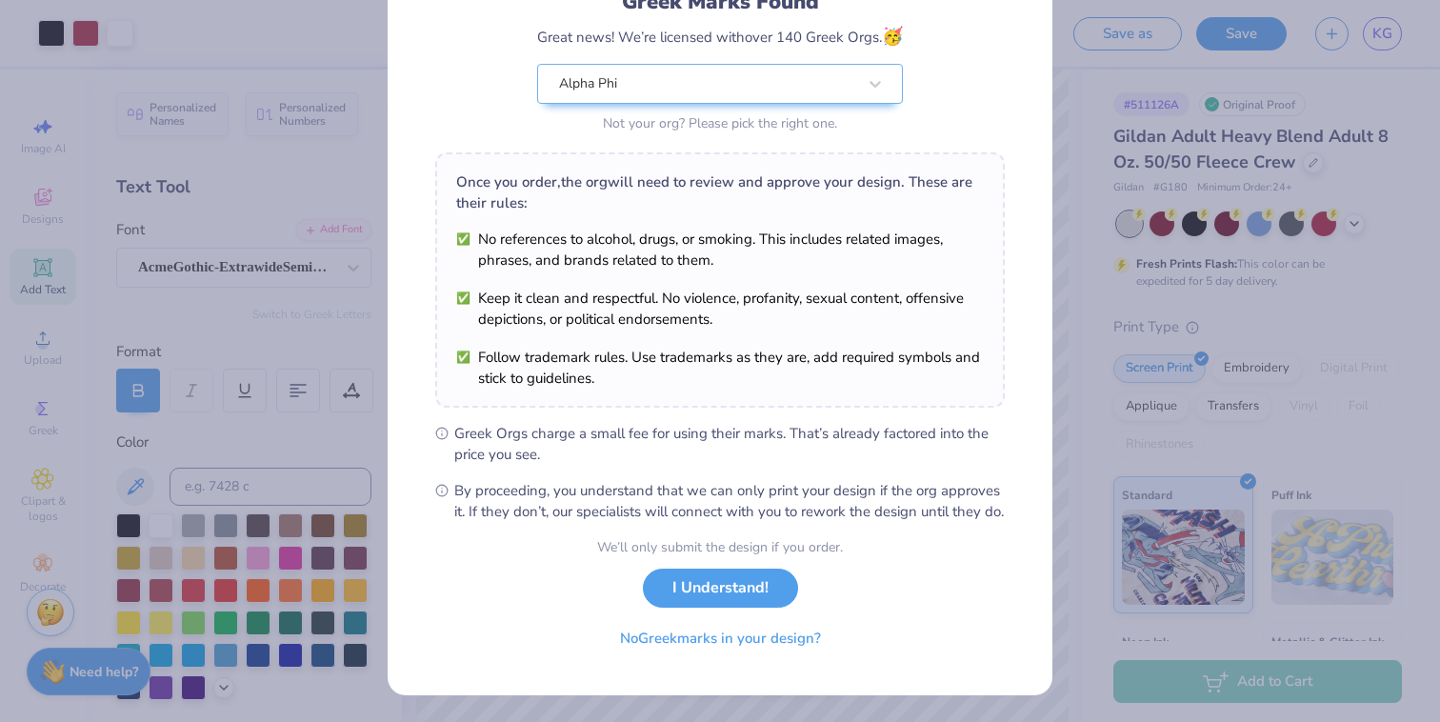
click at [1171, 446] on div "Greek Marks Found Great news! We’re licensed with over 140 Greek Orgs. 🥳 Alpha …" at bounding box center [720, 361] width 1440 height 722
click at [741, 593] on button "I Understand!" at bounding box center [720, 583] width 155 height 39
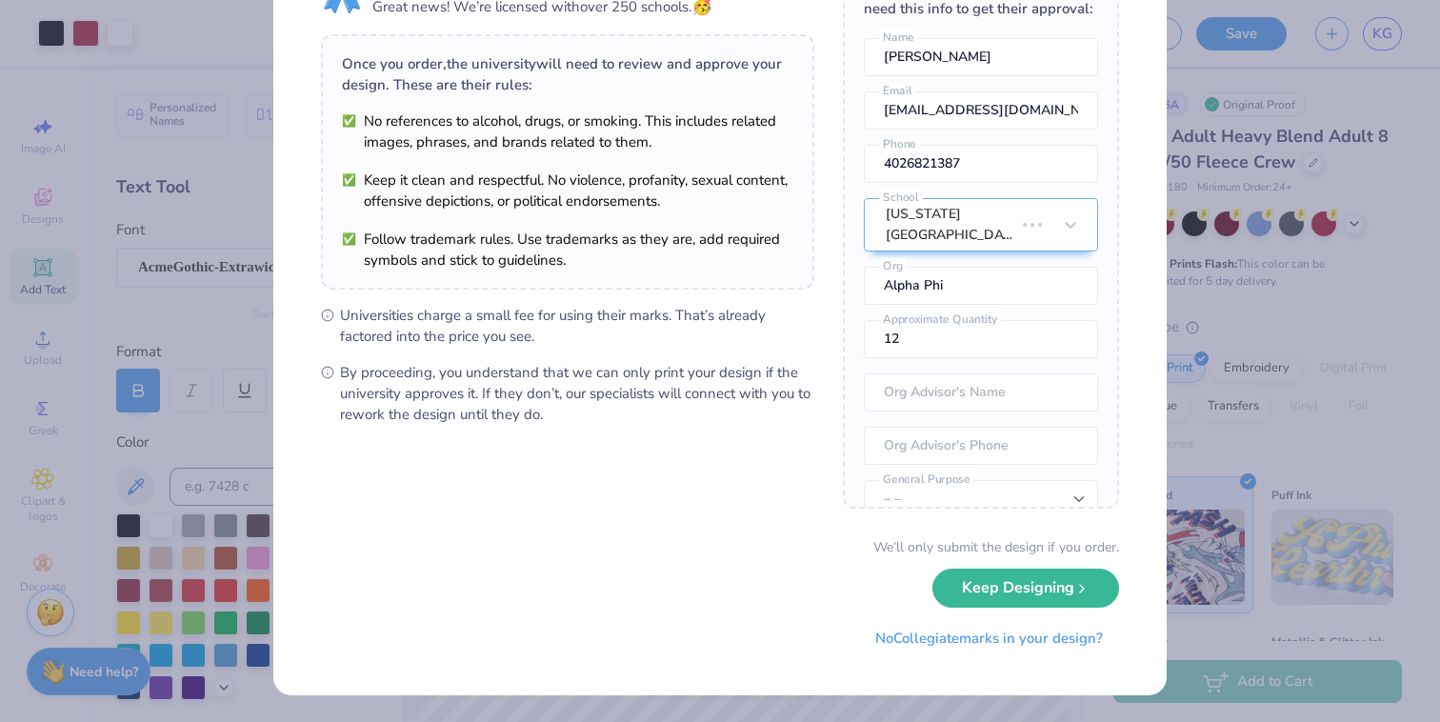
scroll to position [0, 0]
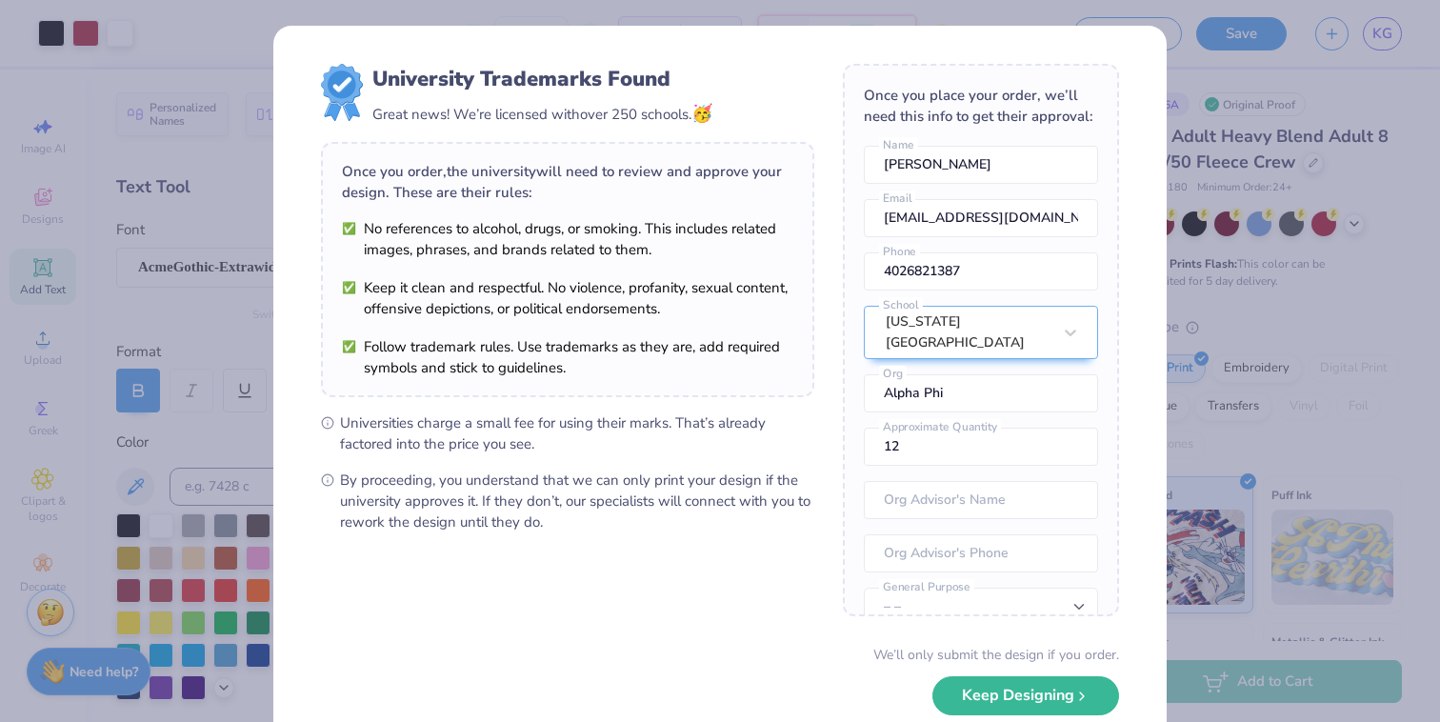
click at [1180, 144] on div "University Trademarks Found Great news! We’re licensed with over 250 schools. 🥳…" at bounding box center [720, 361] width 1440 height 722
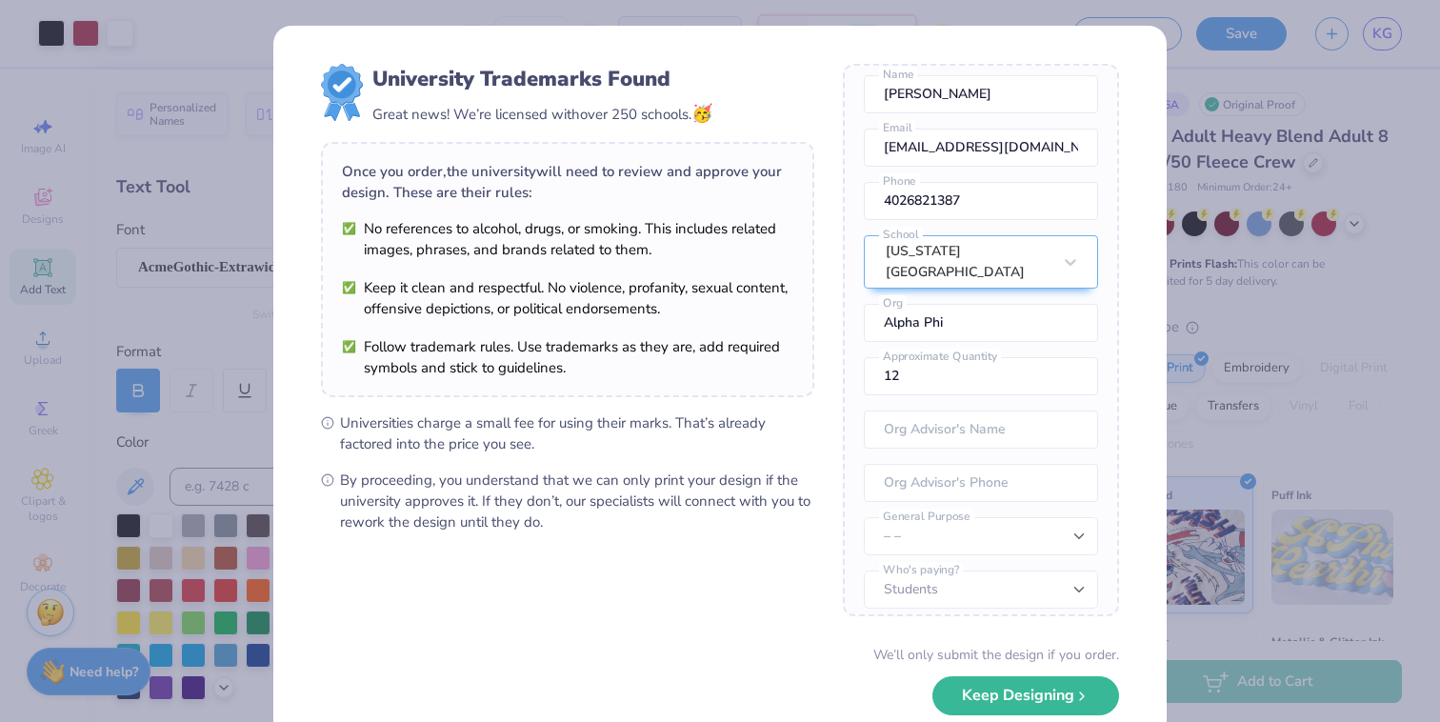
scroll to position [107, 0]
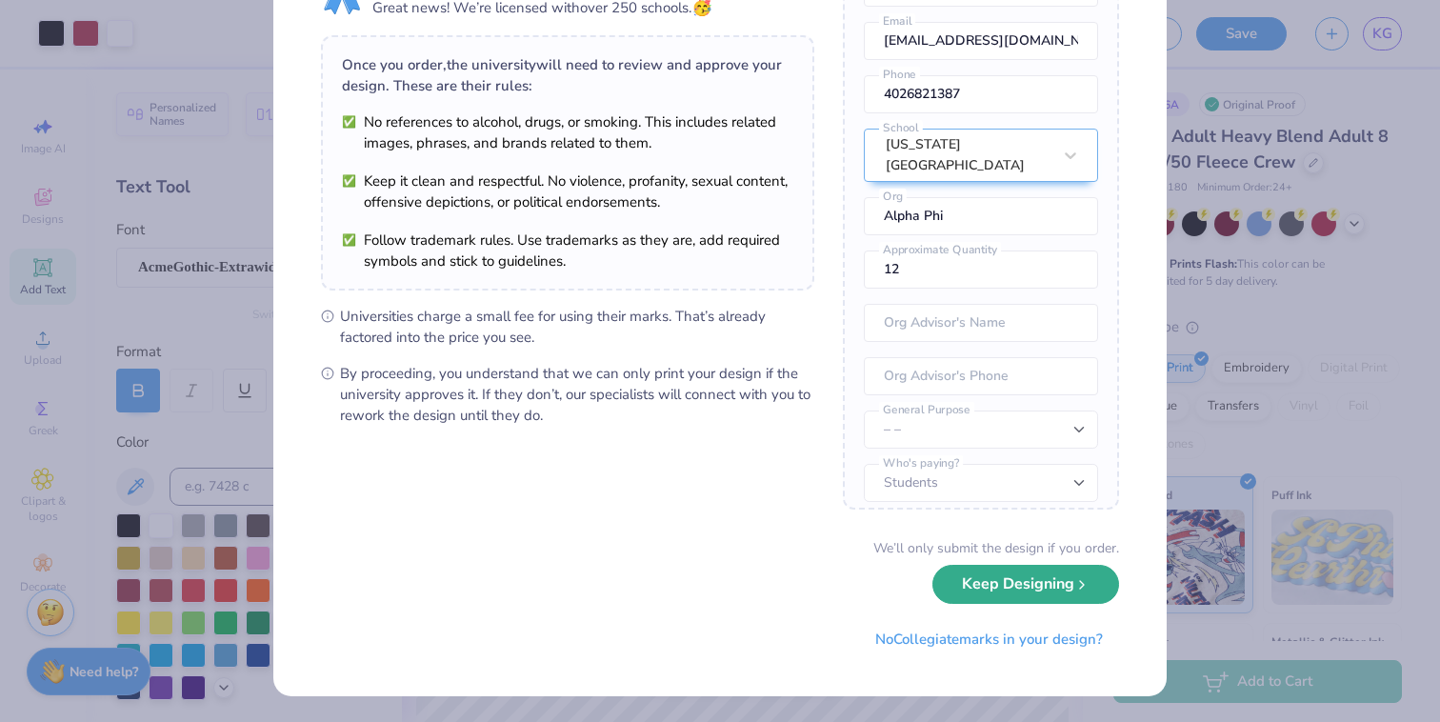
click at [1046, 585] on button "Keep Designing" at bounding box center [1026, 584] width 187 height 39
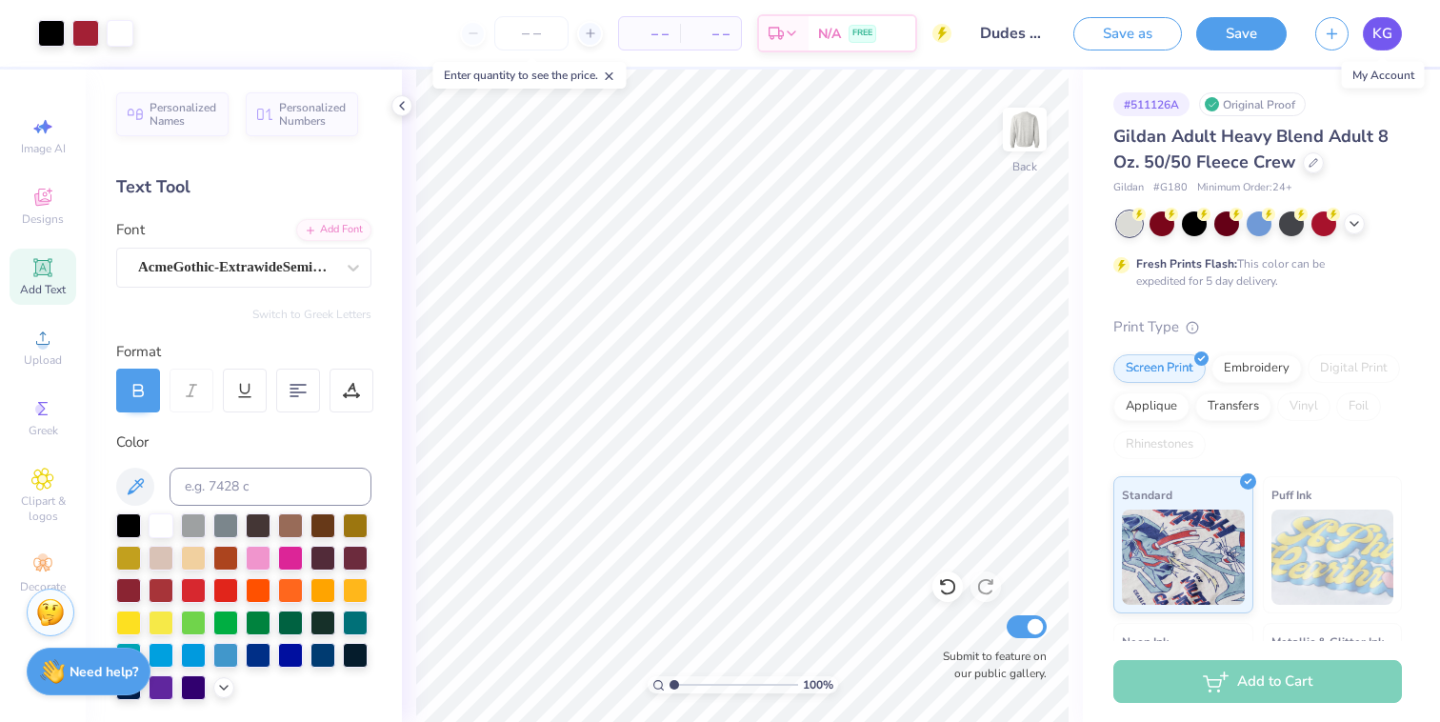
click at [1381, 27] on span "KG" at bounding box center [1383, 34] width 20 height 22
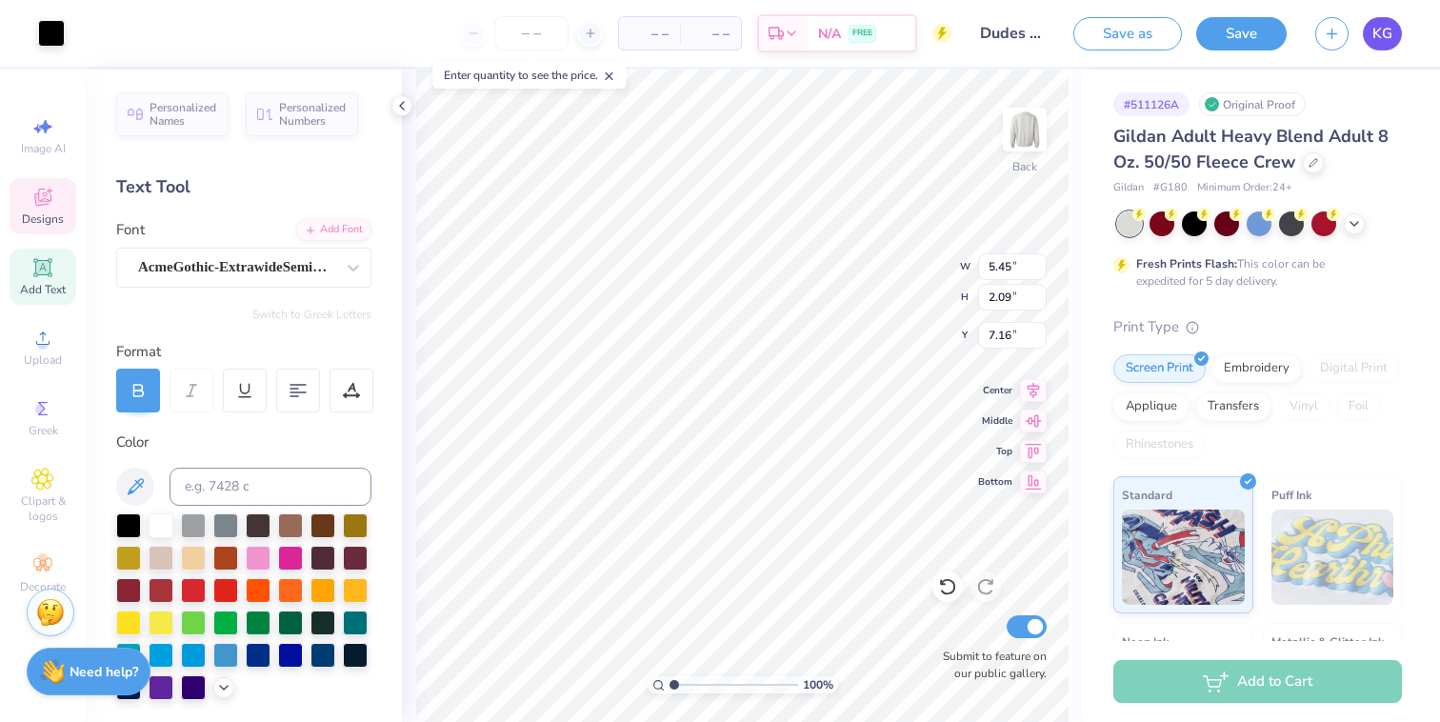
click at [1383, 31] on span "KG" at bounding box center [1383, 34] width 20 height 22
